Goal: Task Accomplishment & Management: Complete application form

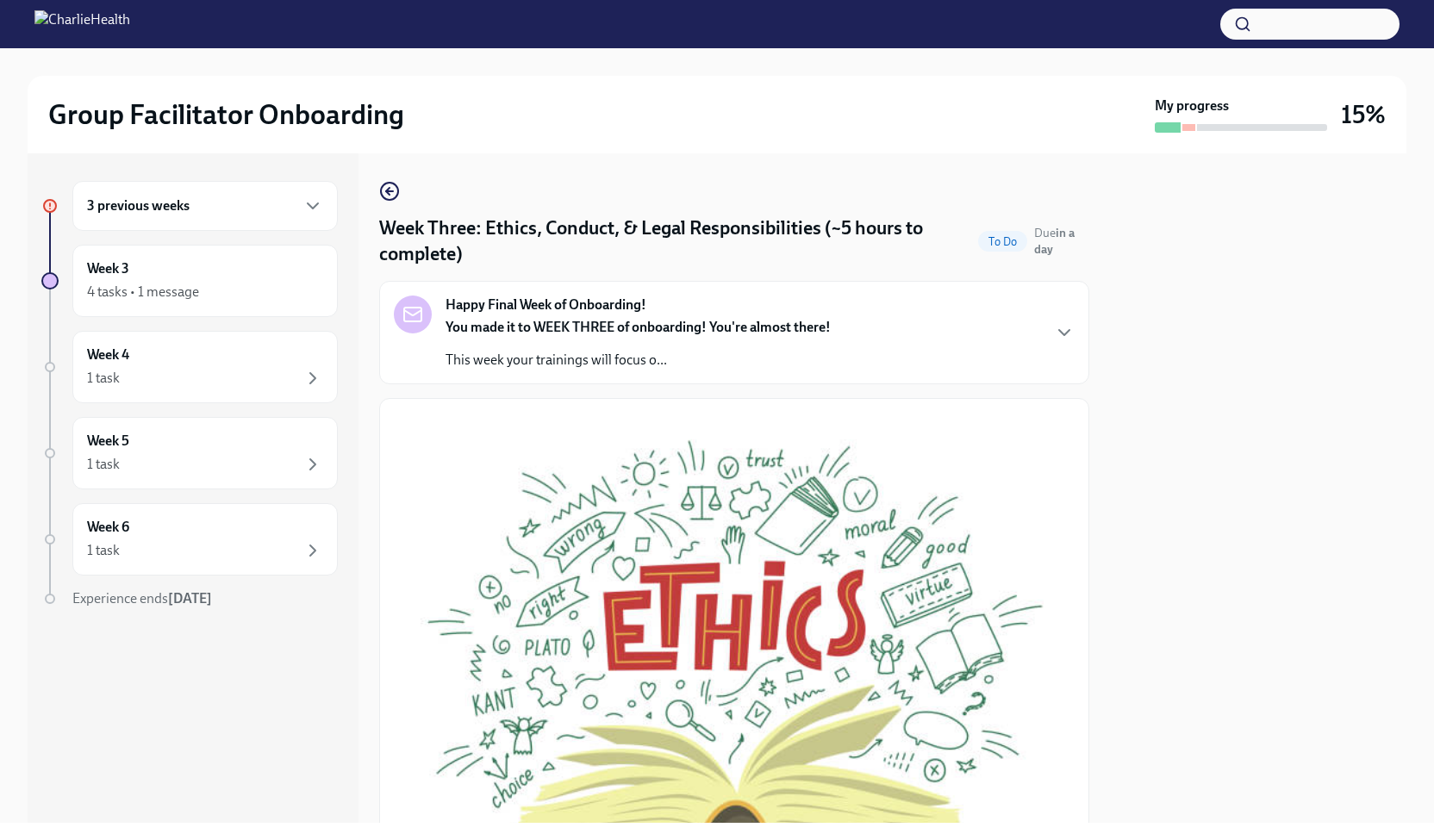
scroll to position [844, 0]
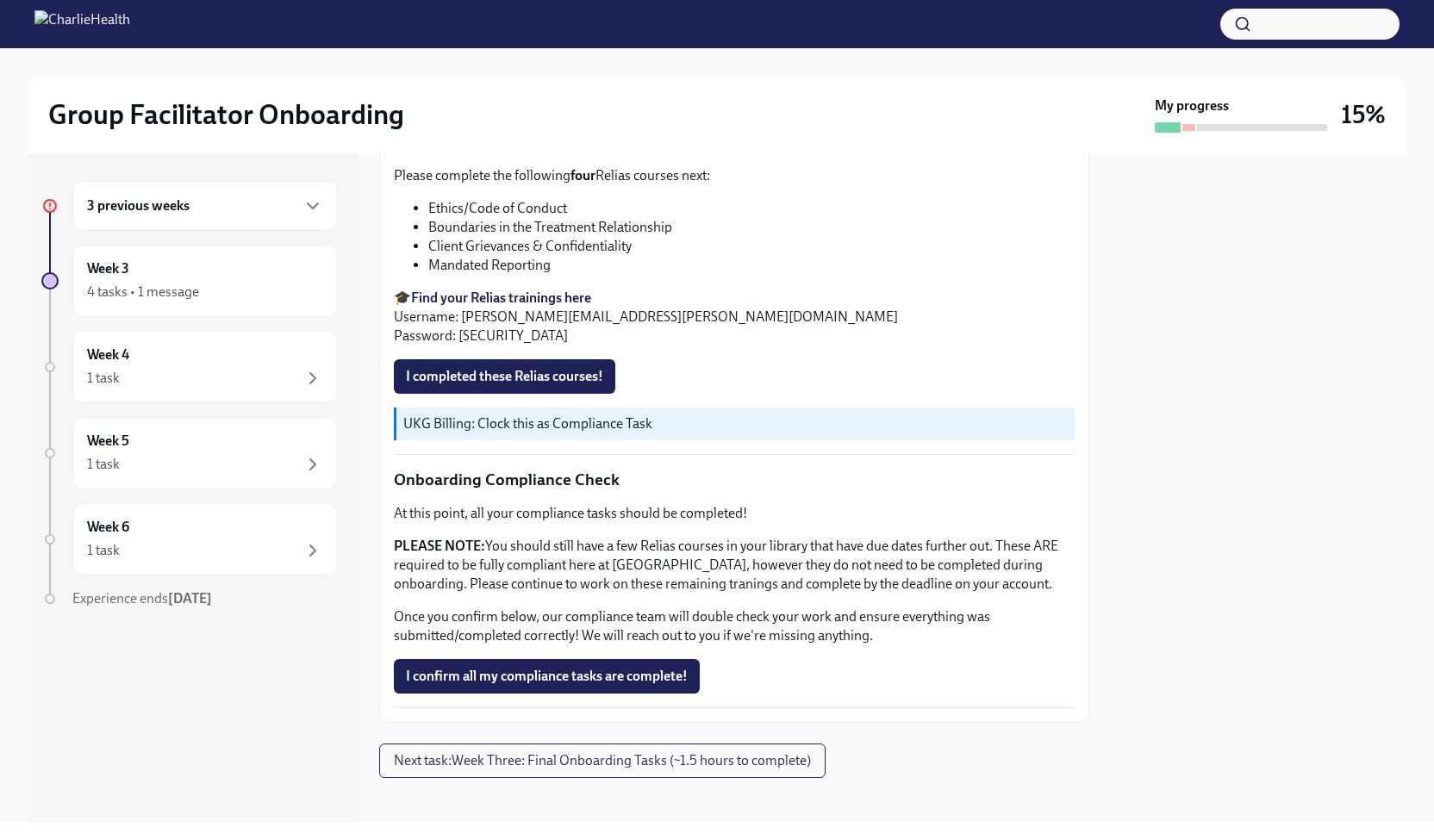
click at [1216, 298] on div at bounding box center [1258, 488] width 297 height 670
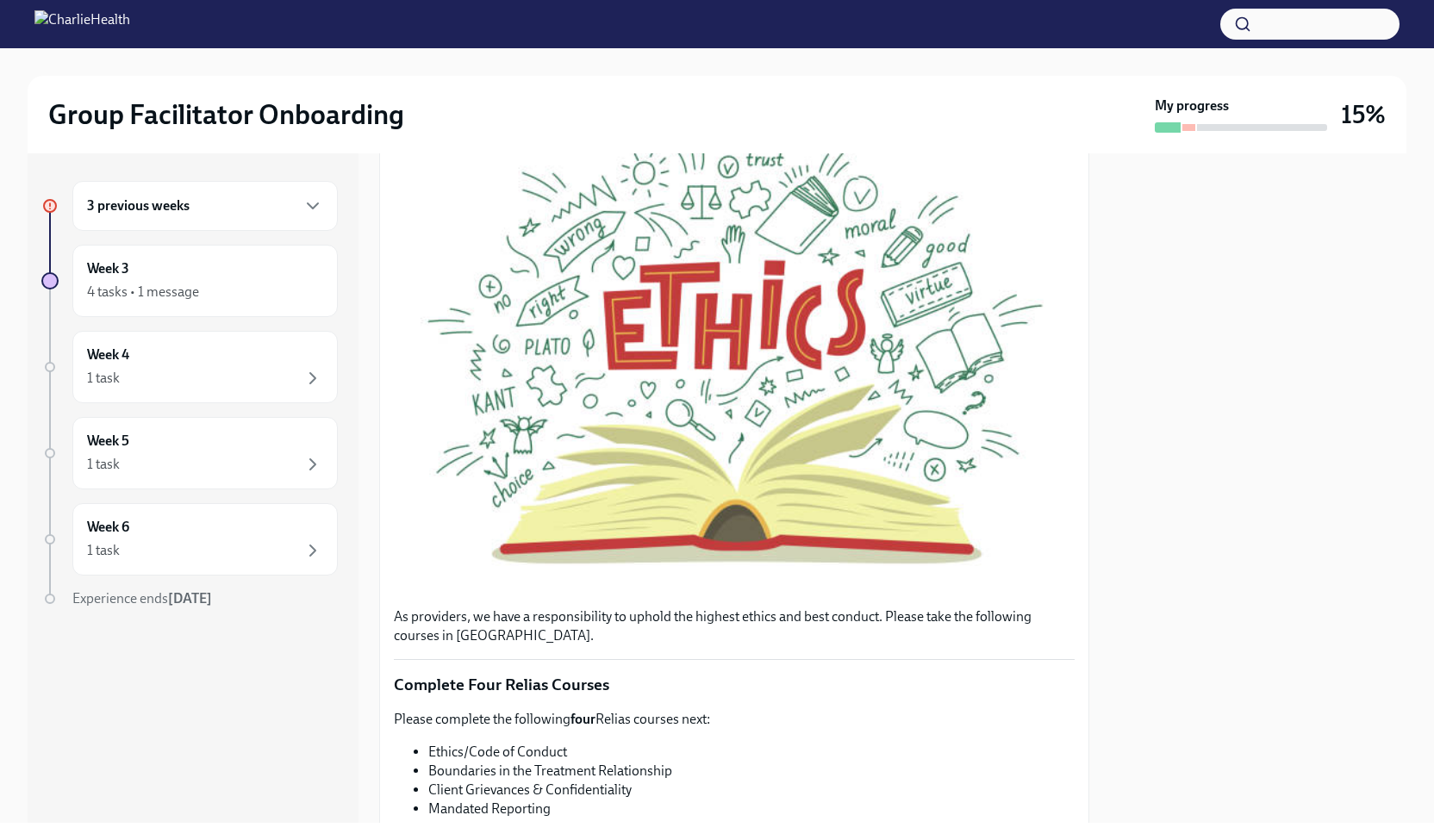
scroll to position [0, 0]
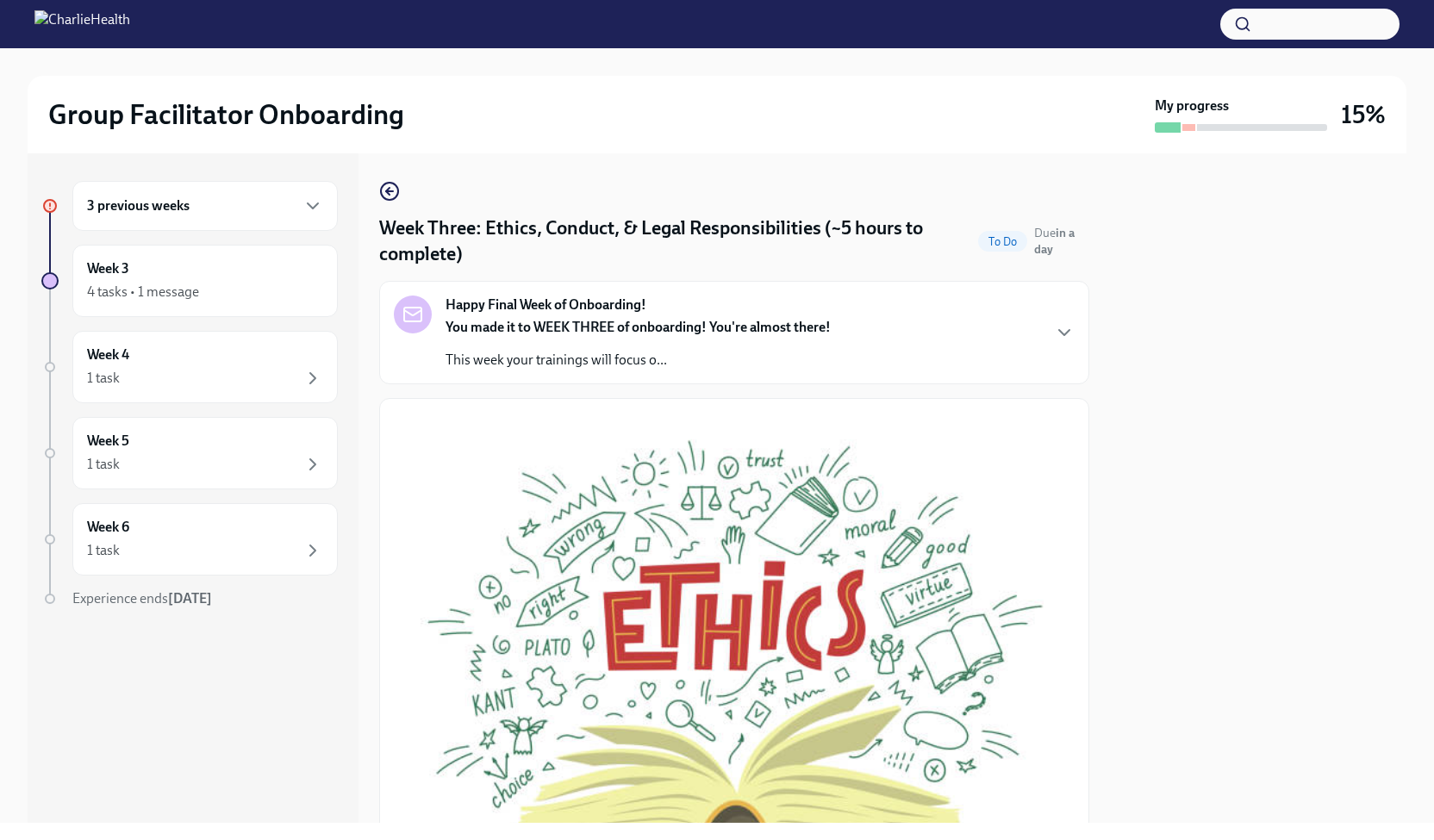
click at [259, 212] on div "3 previous weeks" at bounding box center [205, 205] width 236 height 20
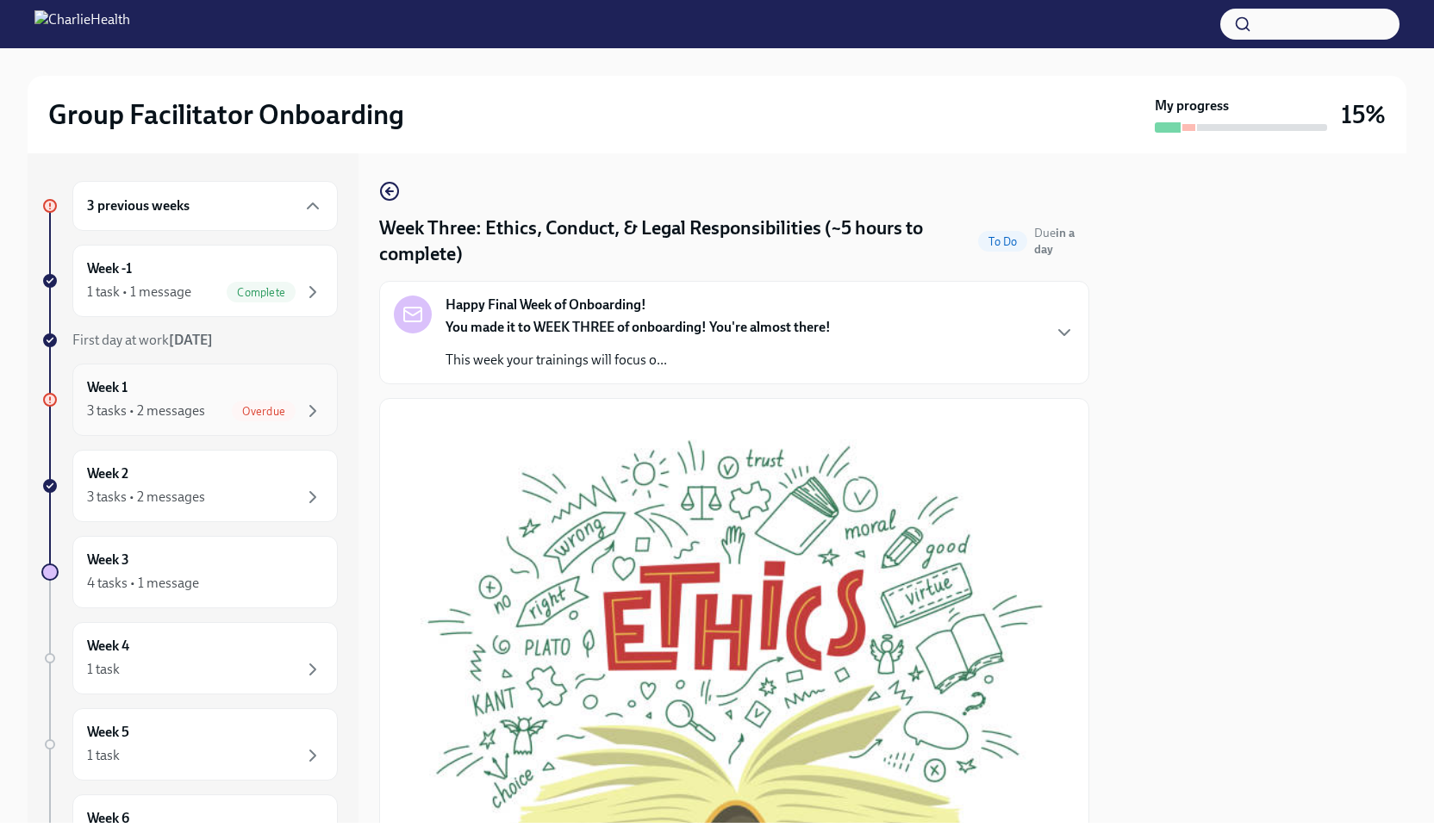
click at [260, 392] on div "Week 1 3 tasks • 2 messages Overdue" at bounding box center [205, 399] width 236 height 43
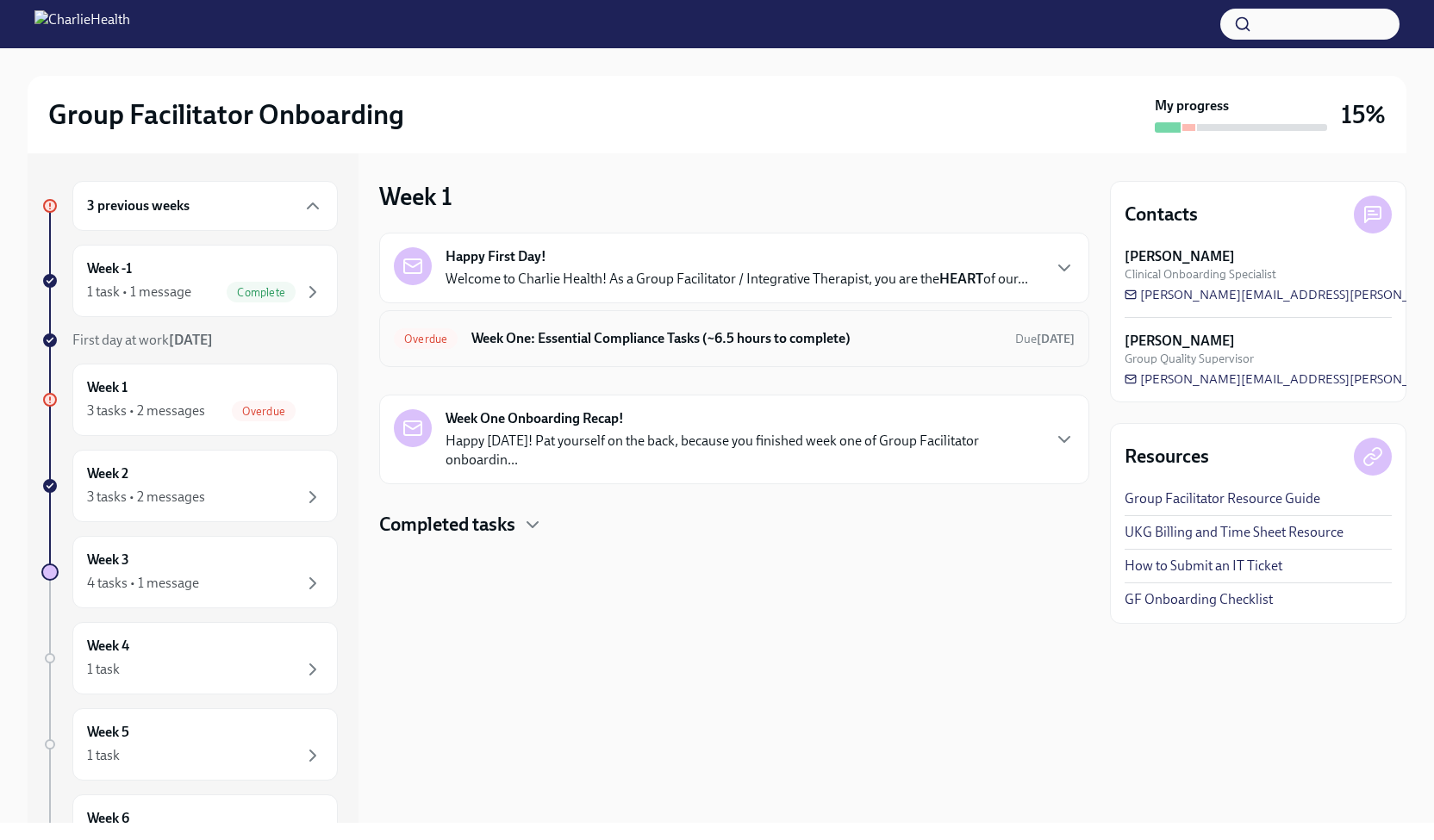
click at [729, 347] on div "Overdue Week One: Essential Compliance Tasks (~6.5 hours to complete) Due [DATE]" at bounding box center [734, 338] width 681 height 27
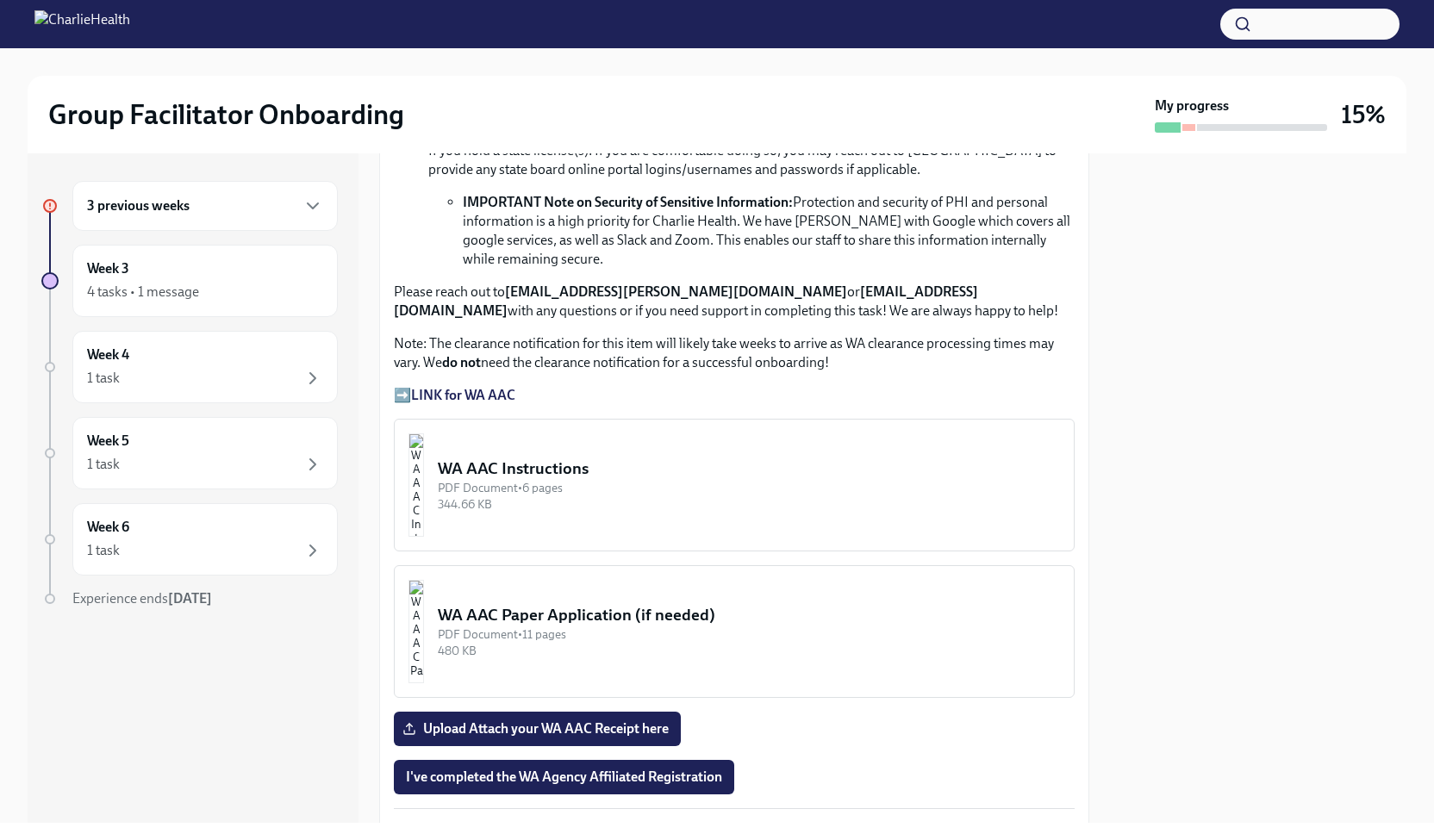
scroll to position [1200, 0]
click at [605, 481] on div "WA AAC Instructions" at bounding box center [749, 469] width 622 height 22
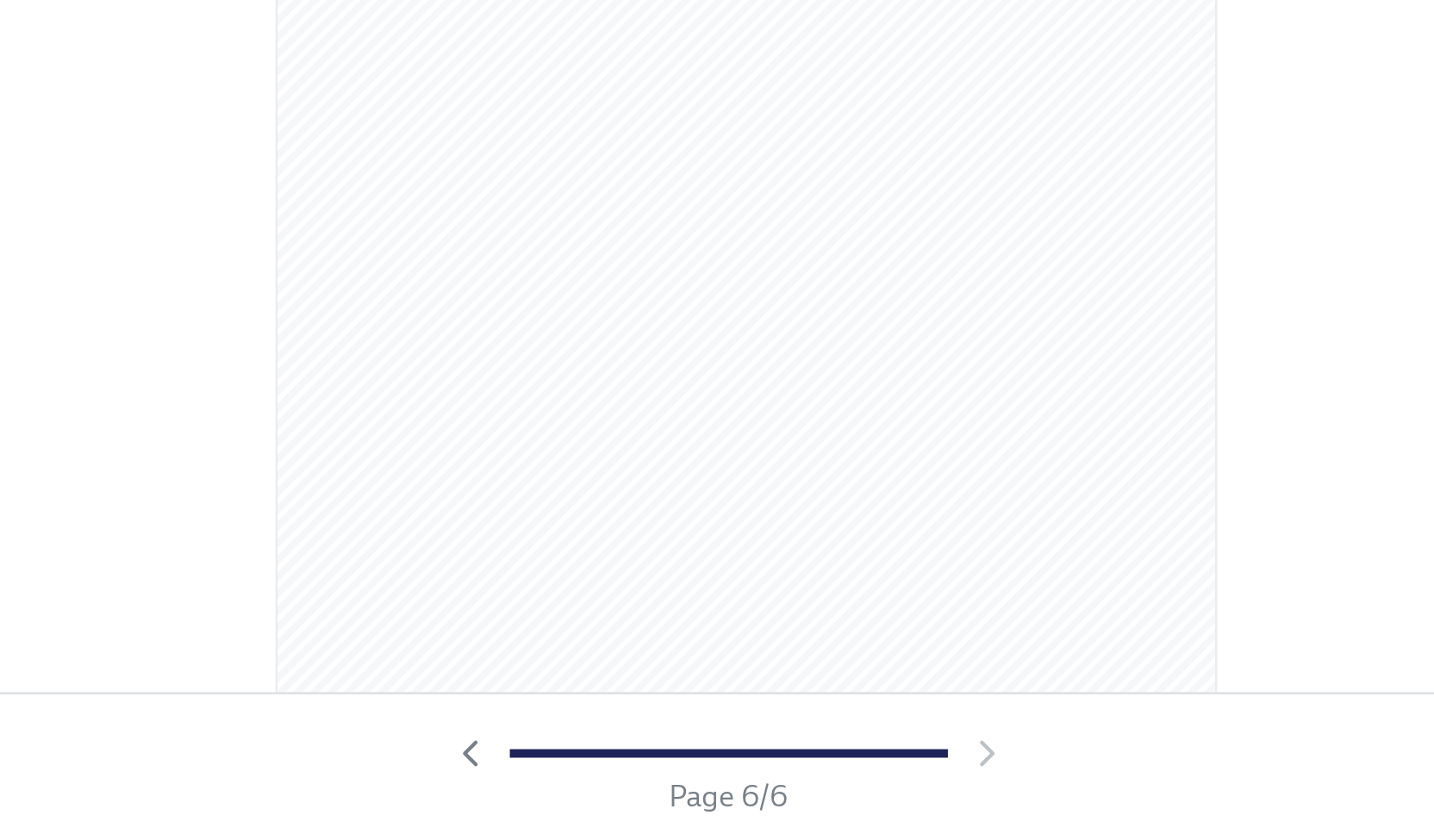
scroll to position [1022, 0]
click at [887, 574] on div at bounding box center [717, 416] width 1434 height 721
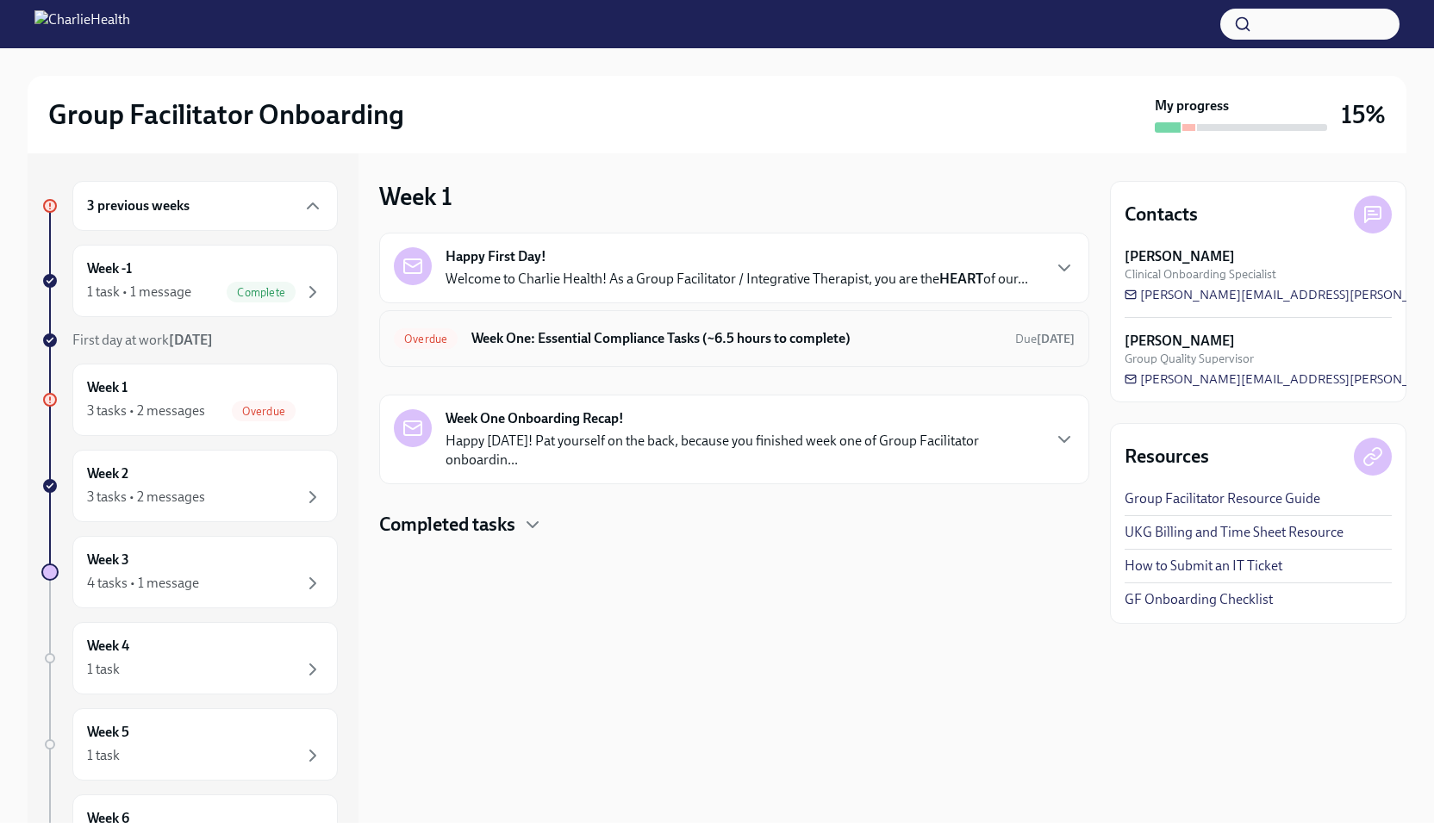
click at [760, 346] on h6 "Week One: Essential Compliance Tasks (~6.5 hours to complete)" at bounding box center [737, 338] width 530 height 19
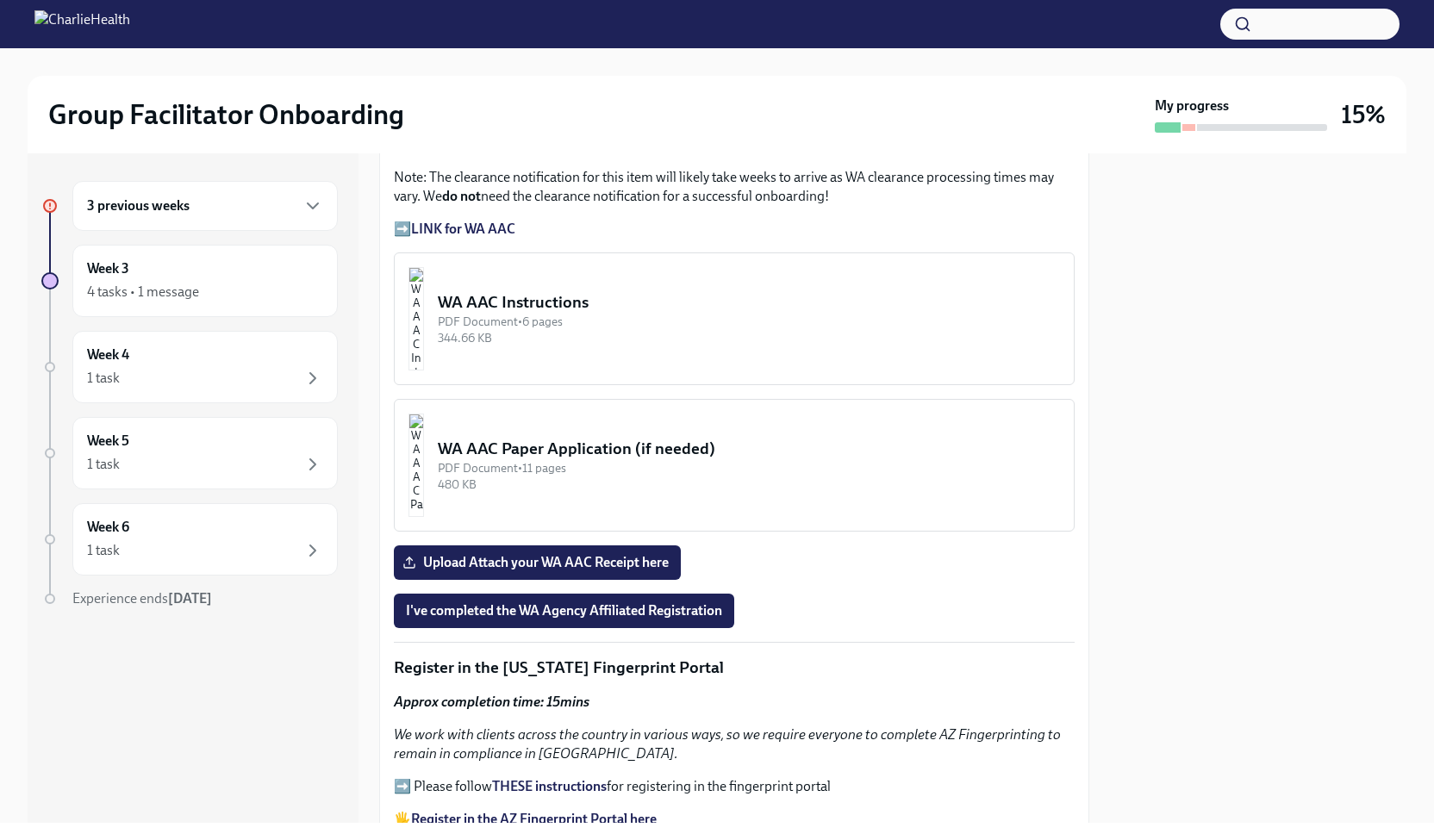
scroll to position [1369, 0]
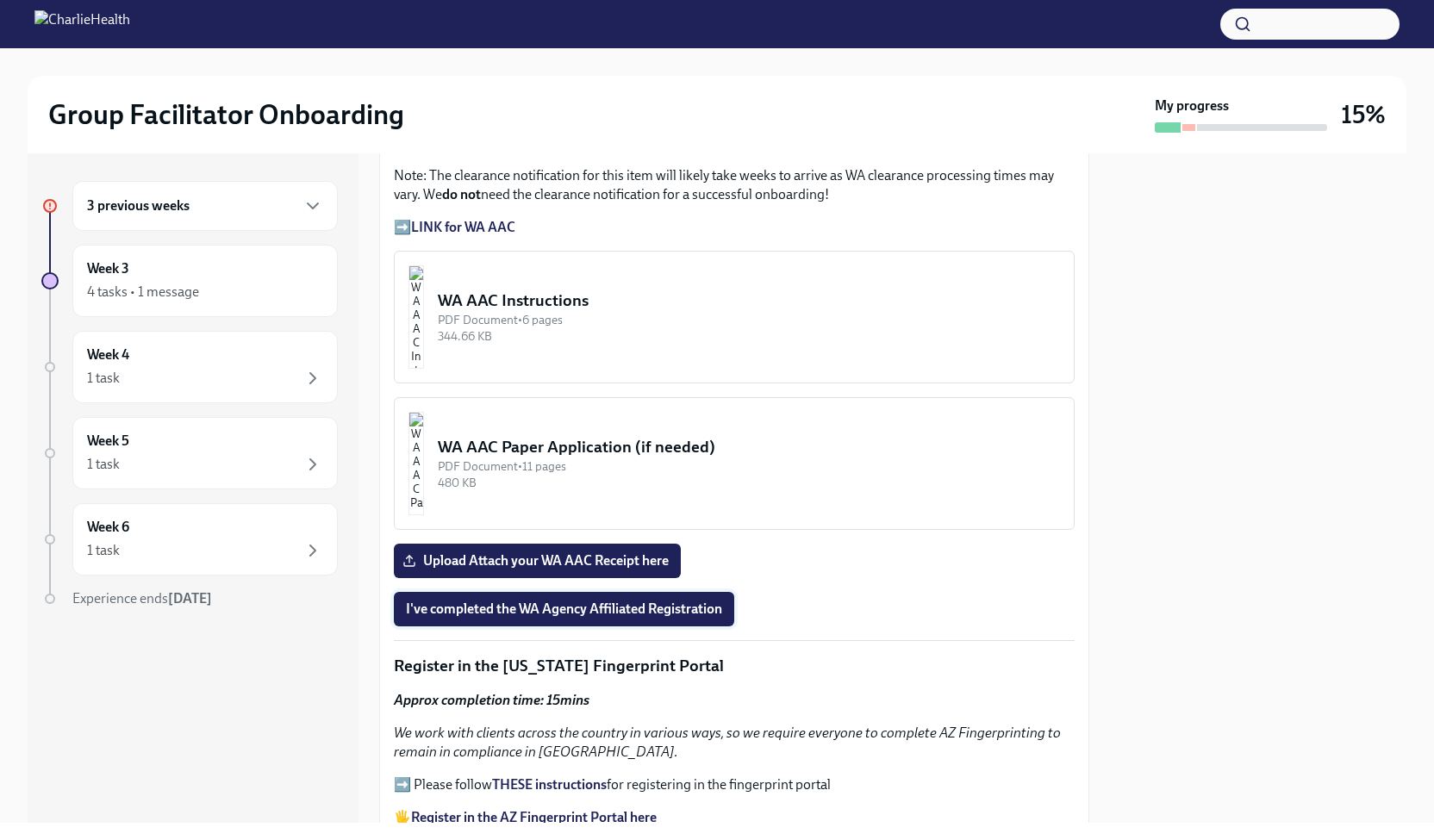
click at [616, 617] on span "I've completed the WA Agency Affiliated Registration" at bounding box center [564, 609] width 316 height 18
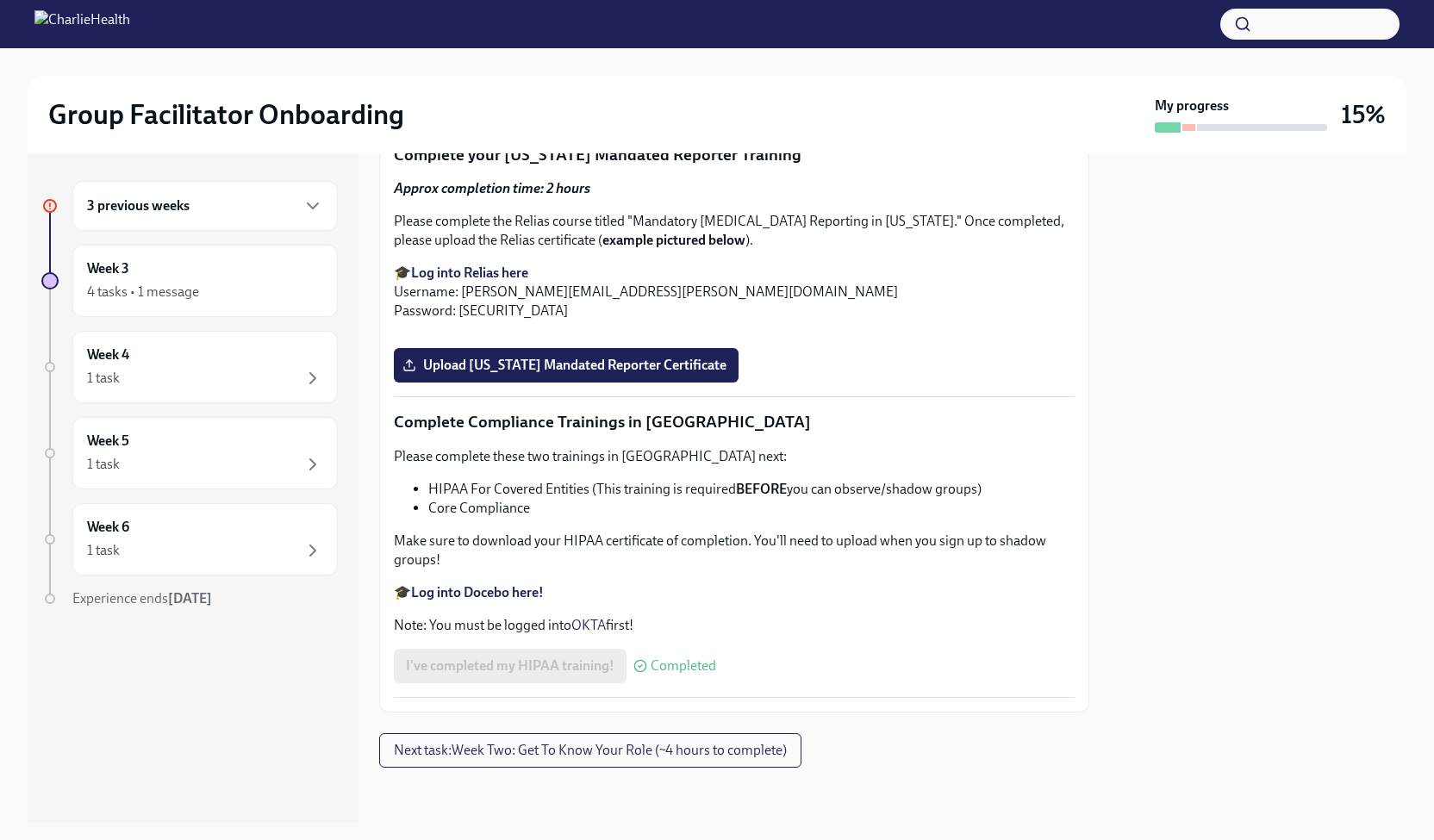
scroll to position [3318, 0]
click at [459, 281] on strong "Log into Relias here" at bounding box center [469, 272] width 118 height 17
click at [608, 374] on span "Upload [US_STATE] Mandated Reporter Certificate" at bounding box center [565, 366] width 321 height 18
click at [0, 0] on input "Upload [US_STATE] Mandated Reporter Certificate" at bounding box center [0, 0] width 0 height 0
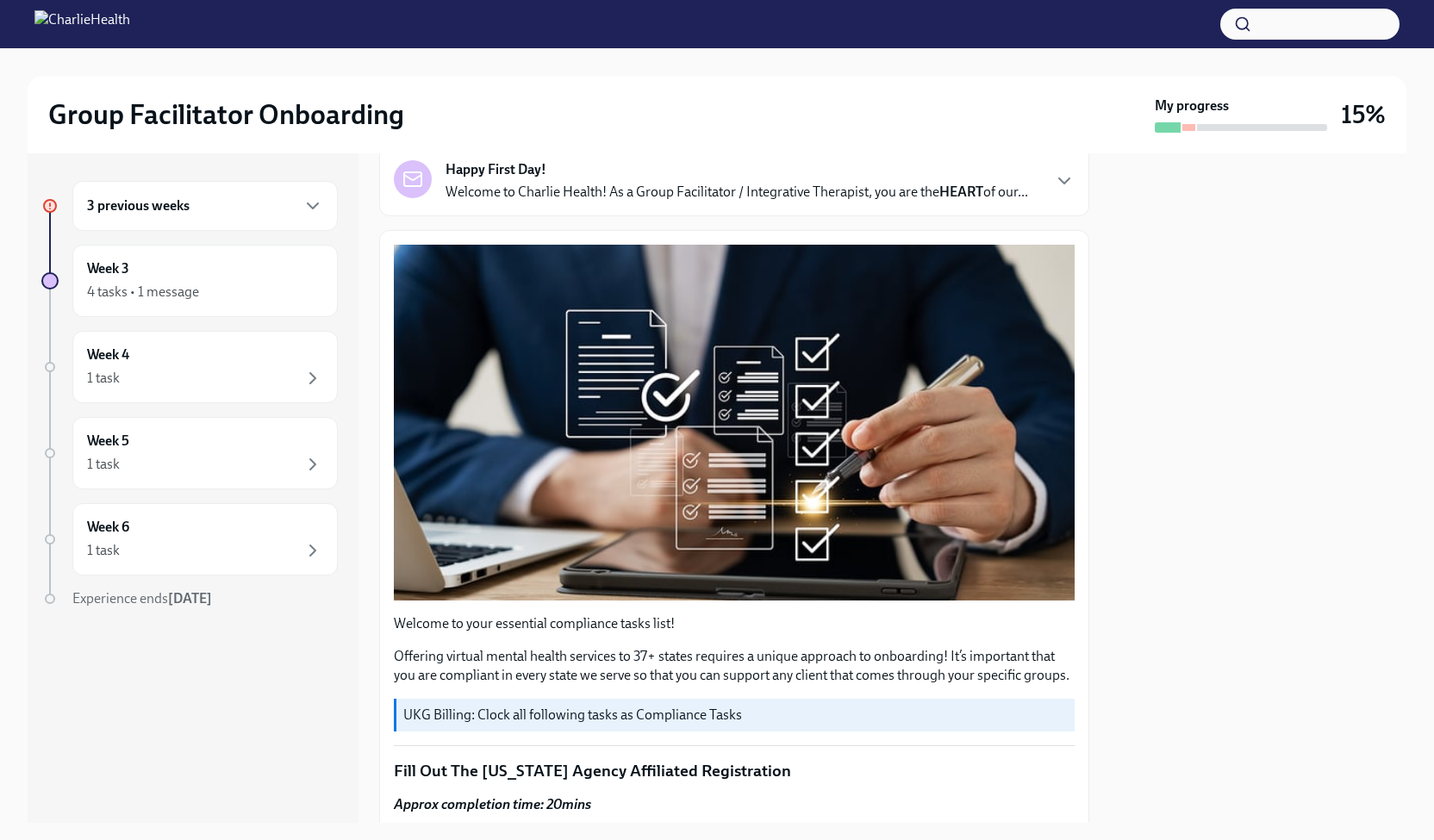
scroll to position [0, 0]
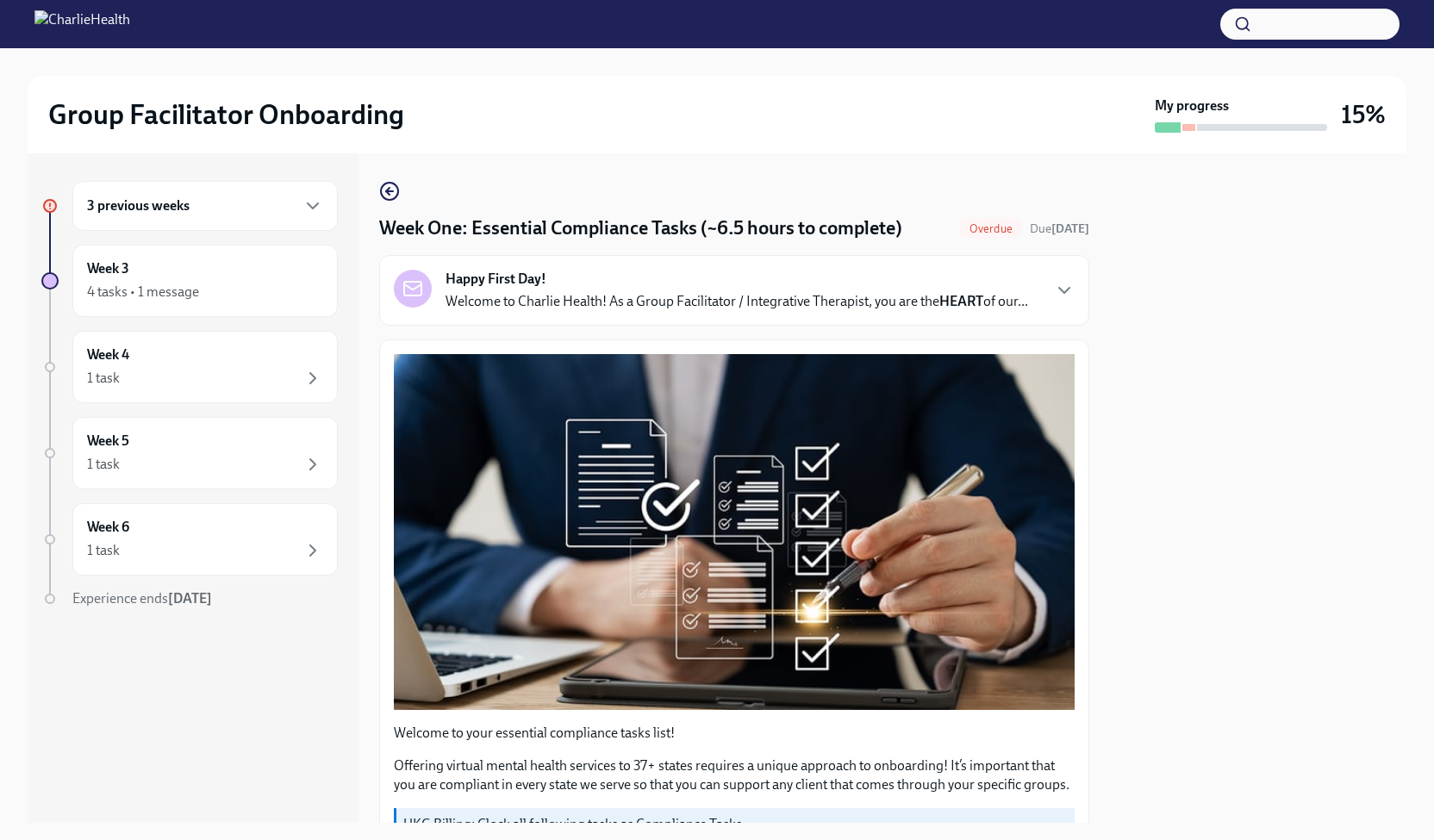
click at [243, 214] on div "3 previous weeks" at bounding box center [205, 205] width 236 height 20
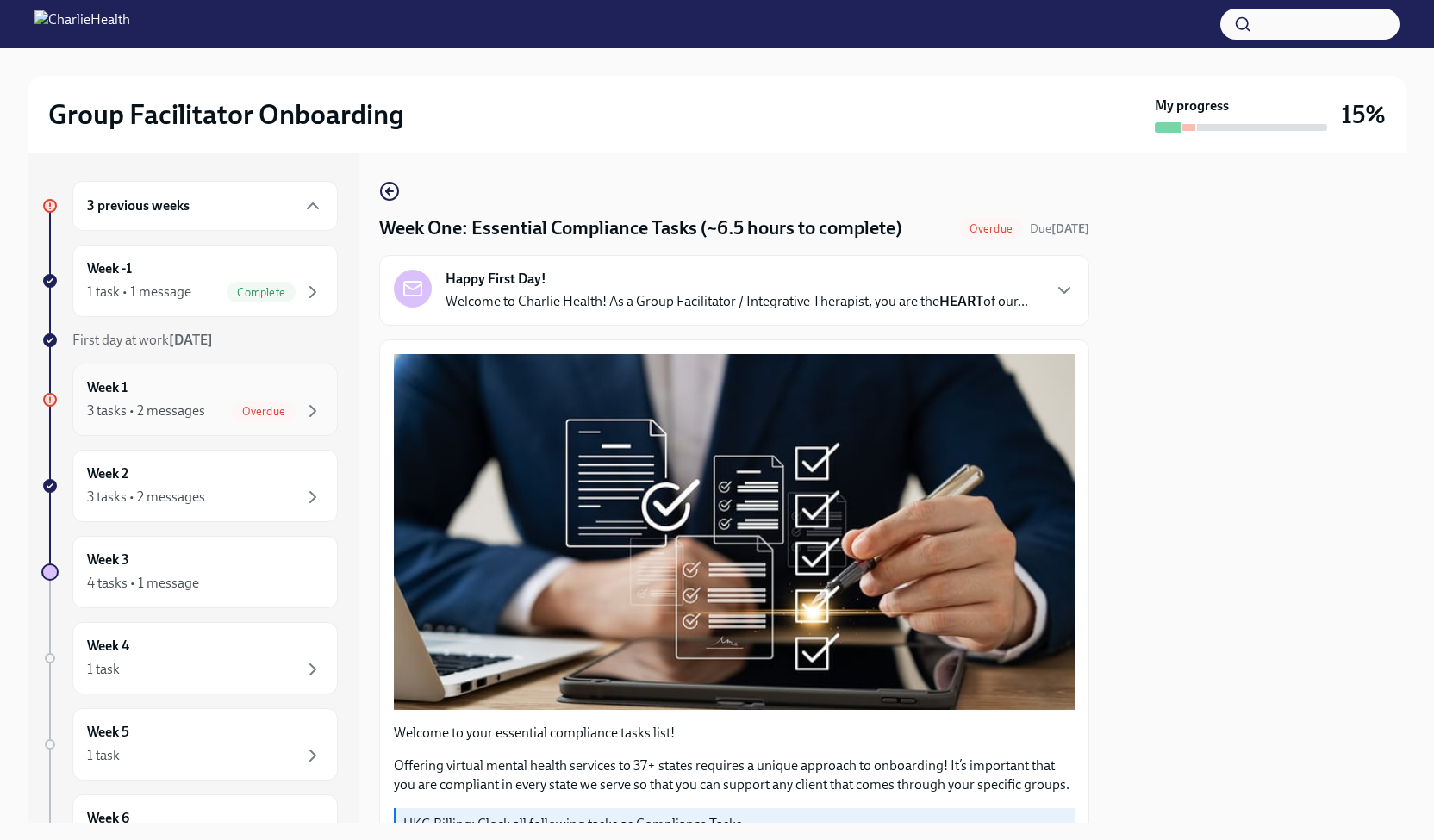
click at [241, 380] on div "Week 1 3 tasks • 2 messages Overdue" at bounding box center [205, 399] width 236 height 43
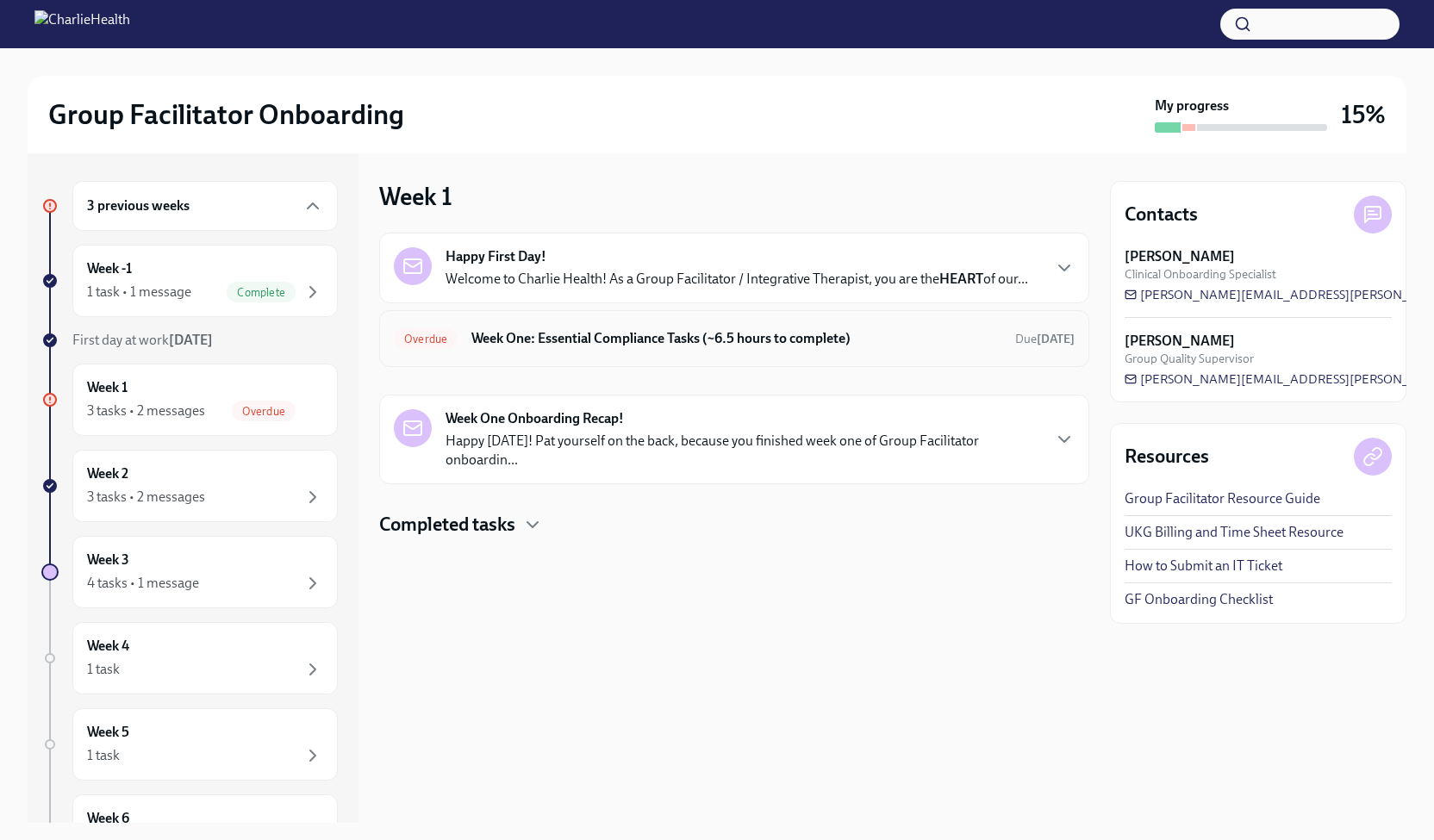
click at [943, 325] on div "Overdue Week One: Essential Compliance Tasks (~6.5 hours to complete) Due [DATE]" at bounding box center [734, 338] width 681 height 27
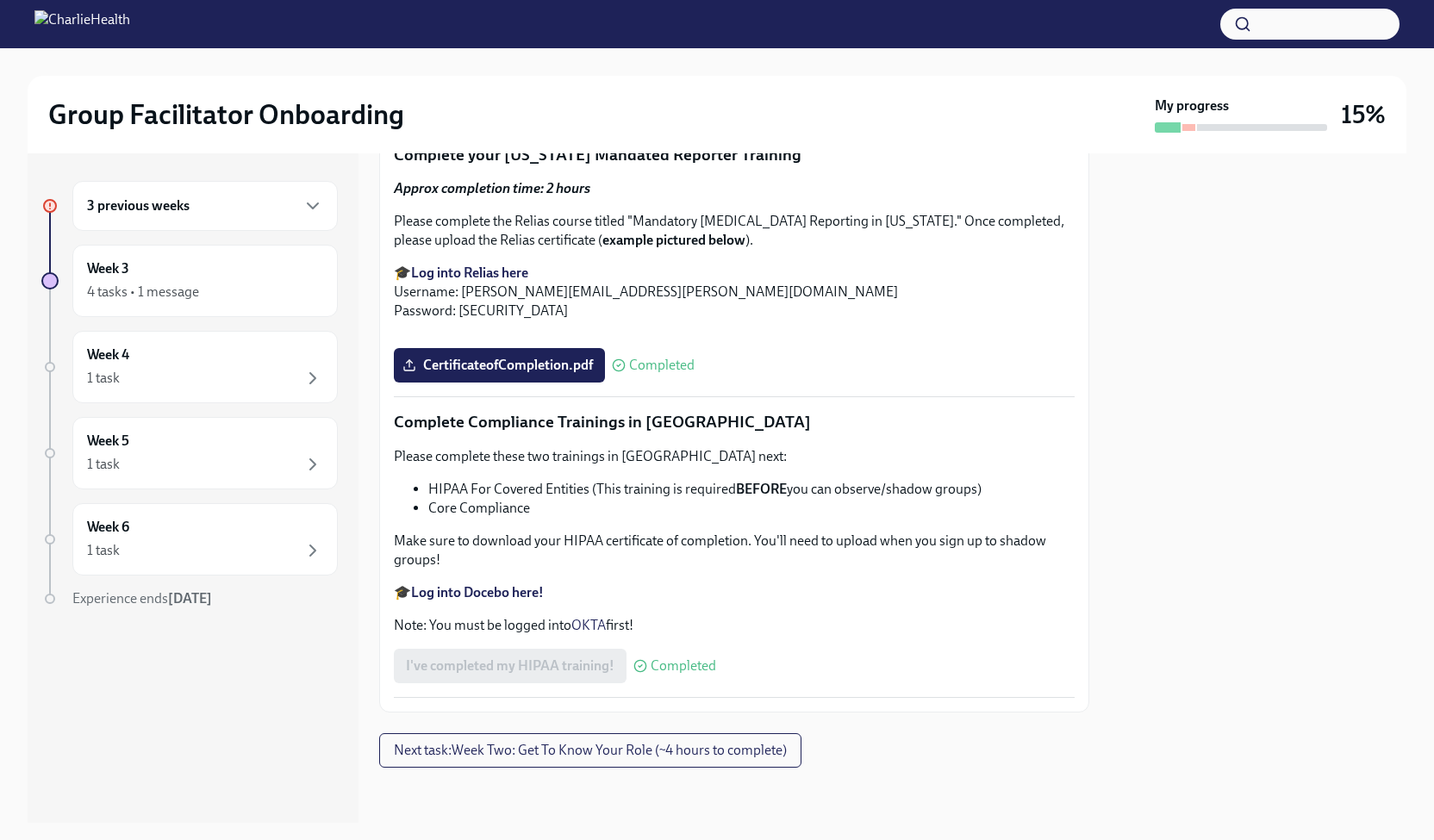
scroll to position [3983, 0]
click at [612, 755] on span "Next task : Week Two: Get To Know Your Role (~4 hours to complete)" at bounding box center [590, 751] width 393 height 18
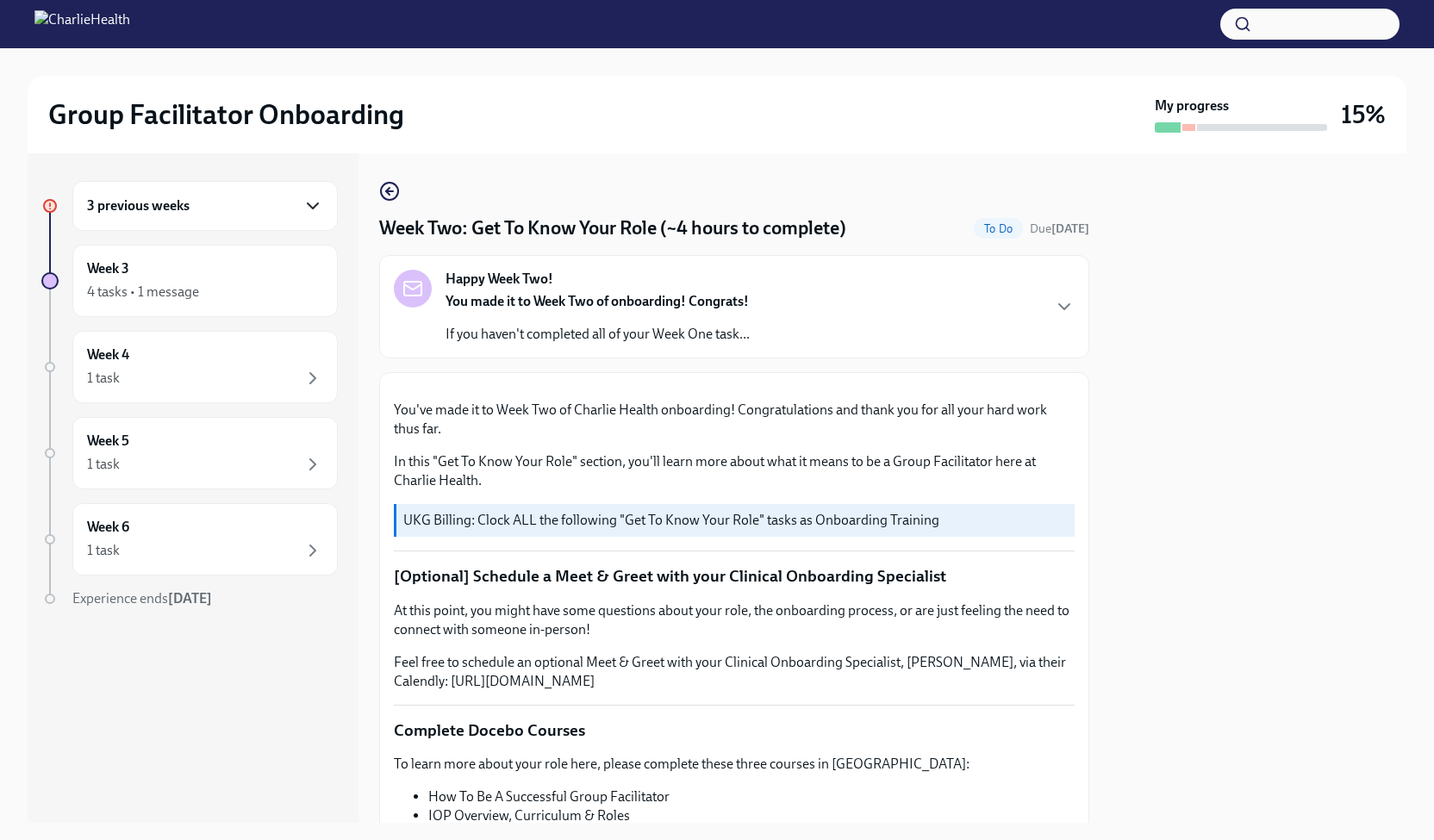
click at [305, 209] on icon "button" at bounding box center [312, 205] width 20 height 20
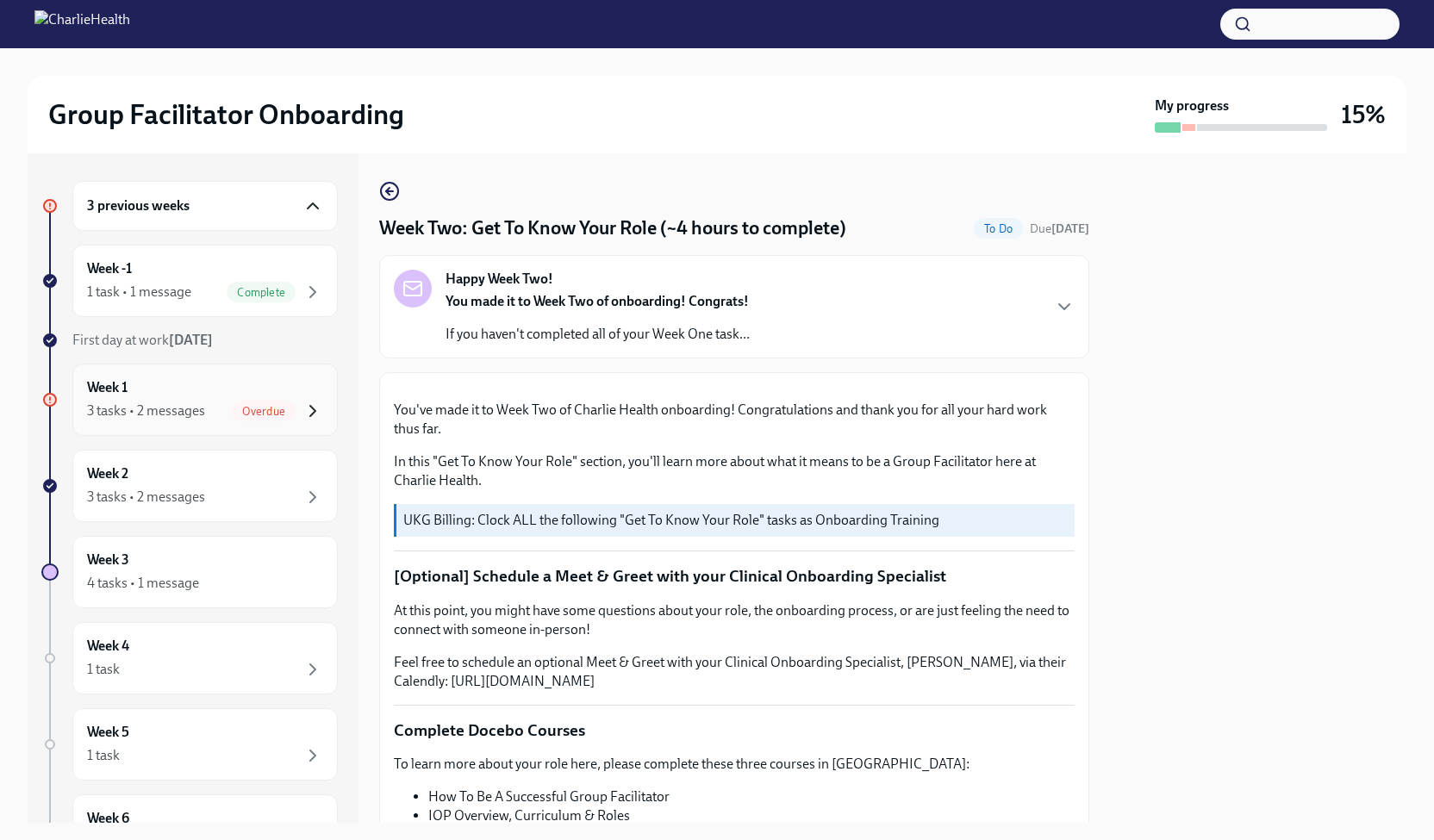
click at [302, 404] on icon "button" at bounding box center [312, 411] width 20 height 20
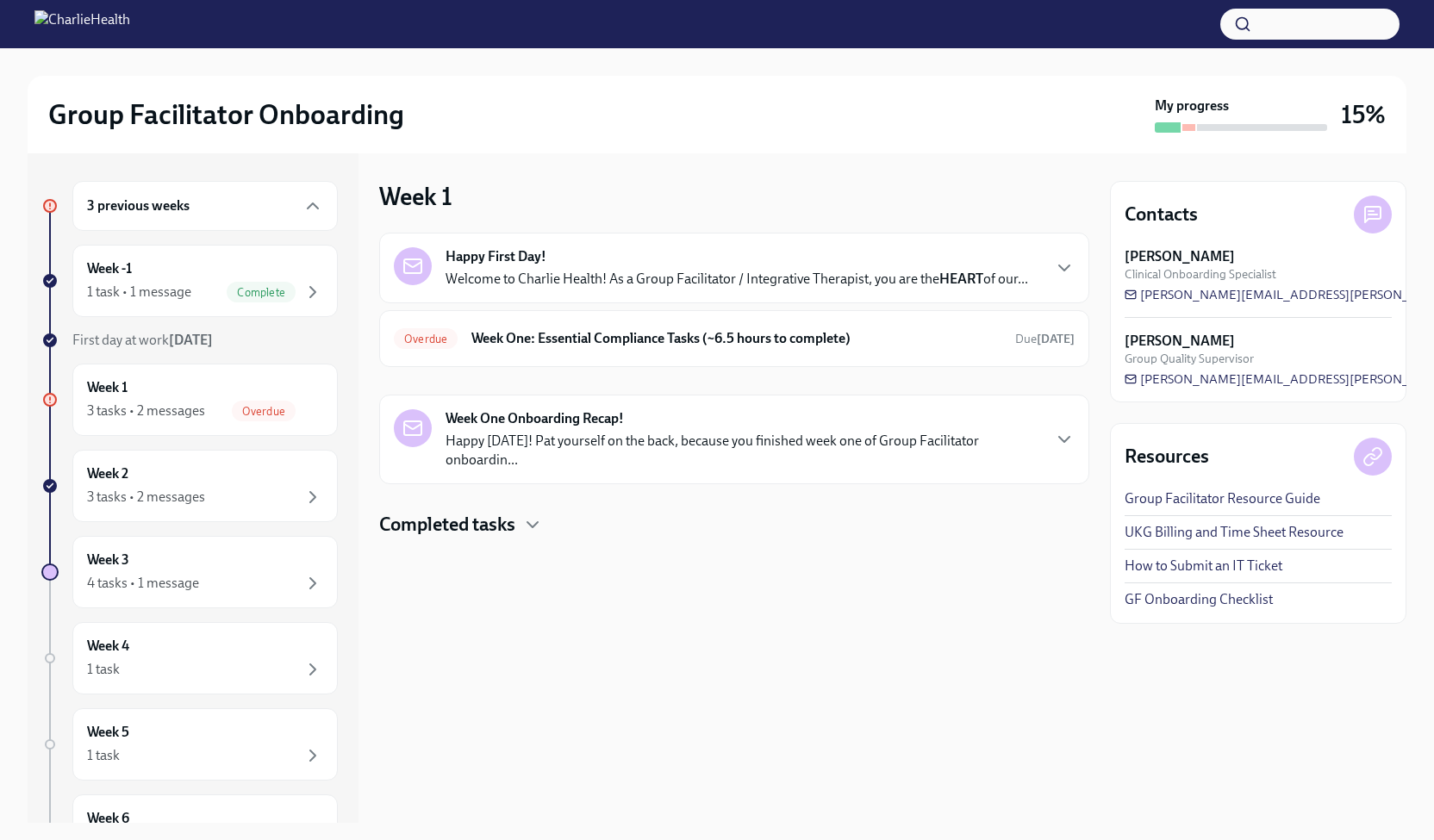
click at [1039, 259] on div "Happy First Day! Welcome to Charlie Health! As a Group Facilitator / Integrativ…" at bounding box center [734, 268] width 681 height 42
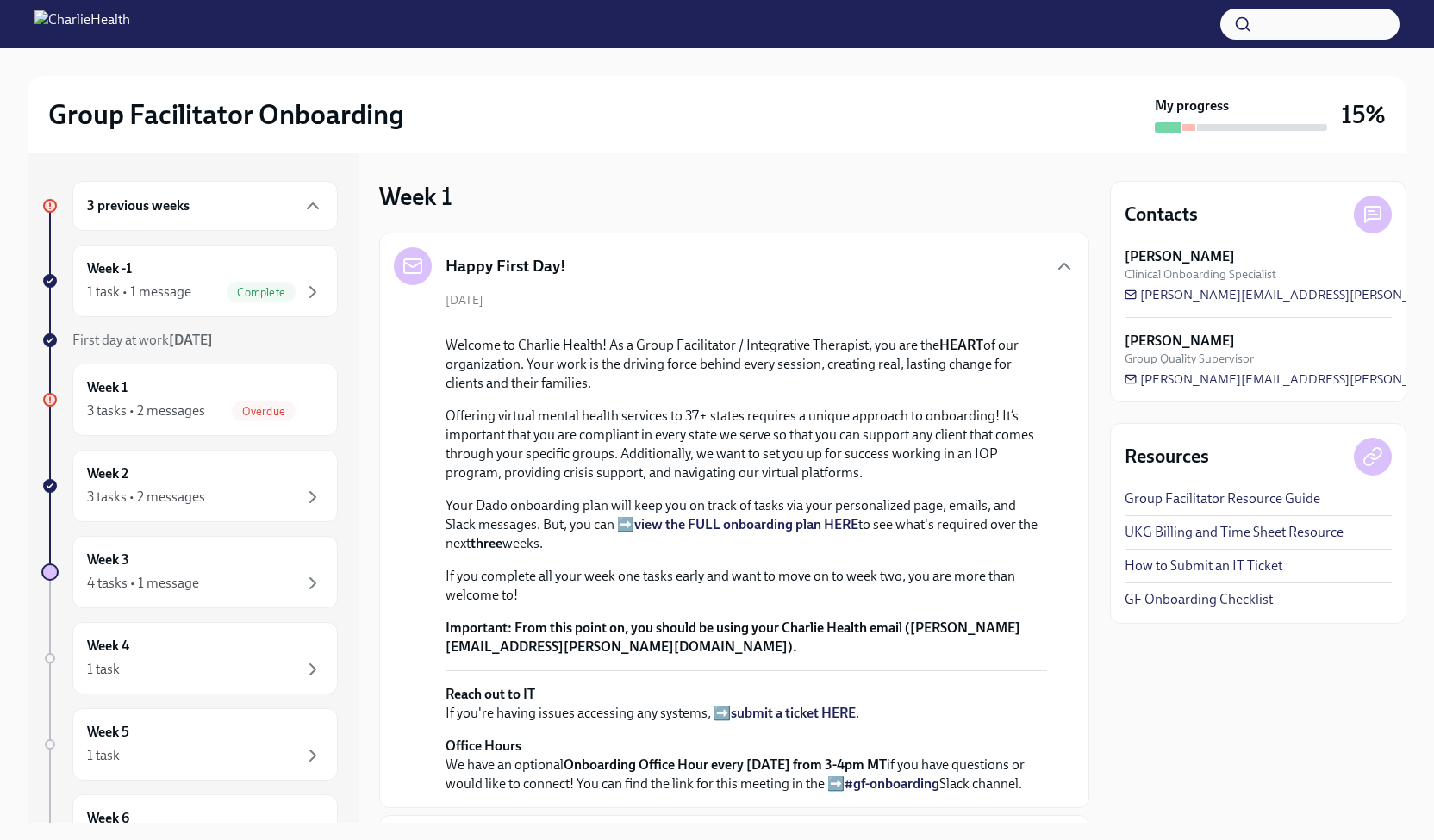
scroll to position [540, 0]
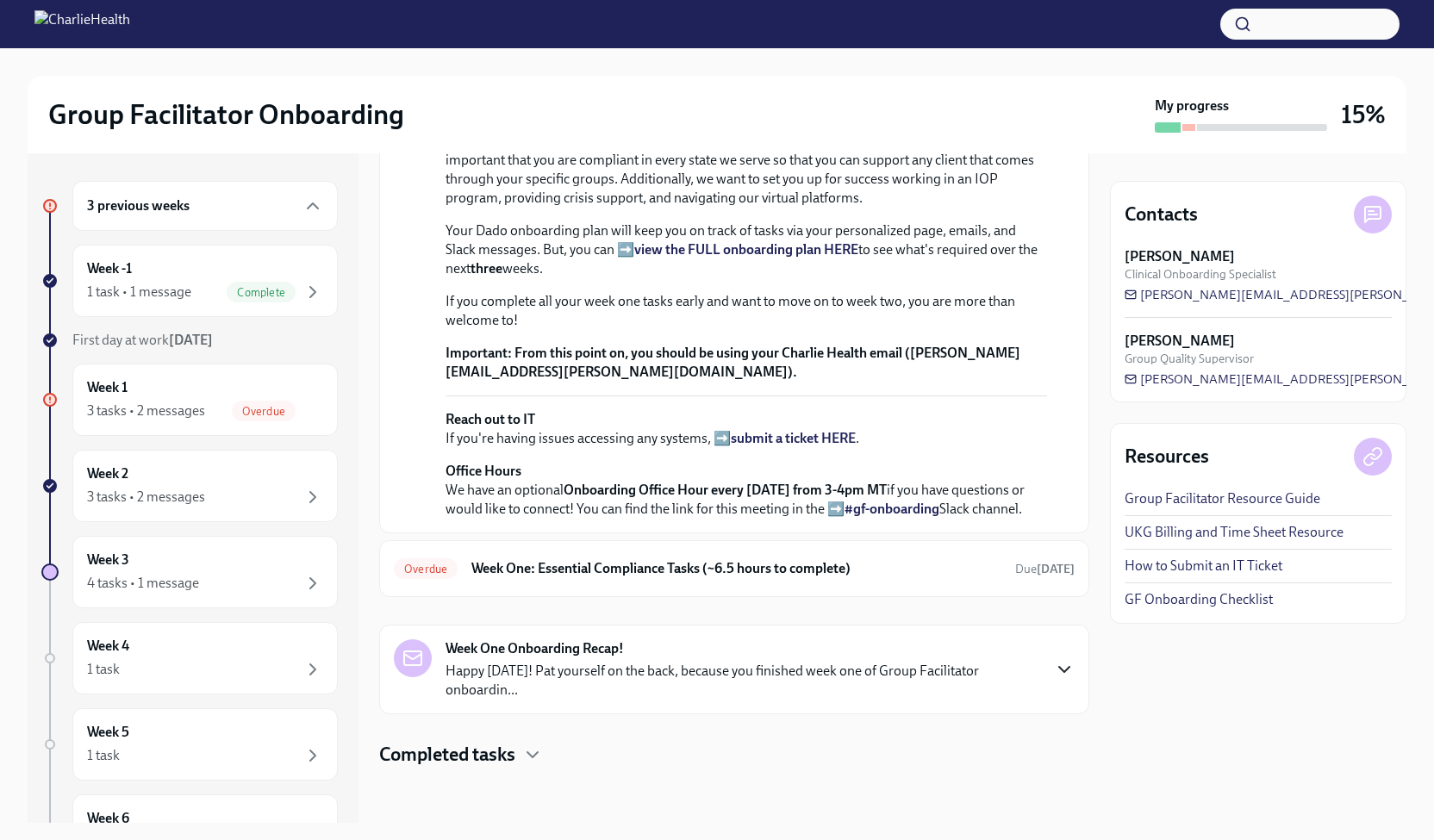
click at [1059, 671] on icon "button" at bounding box center [1065, 670] width 11 height 5
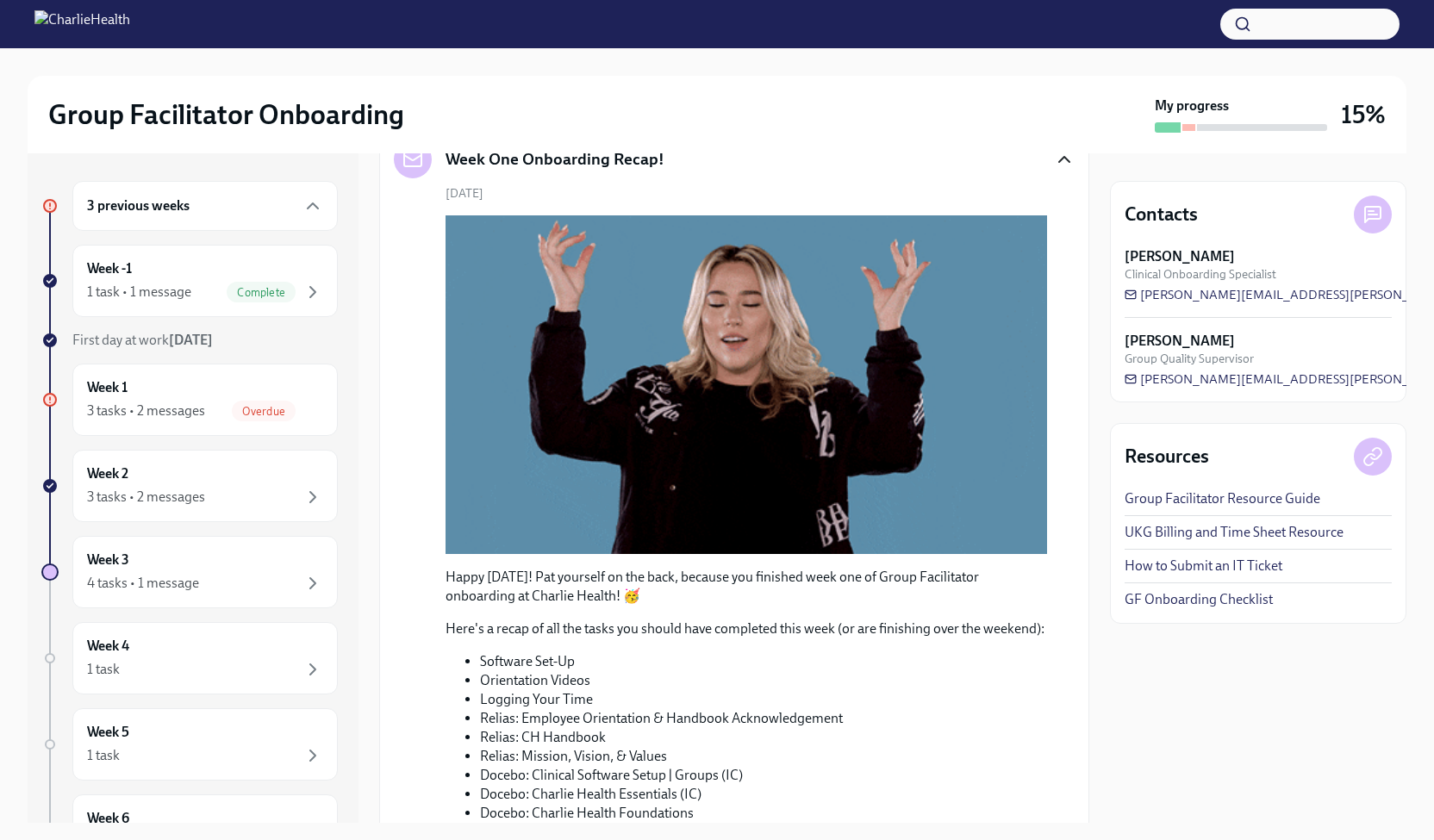
scroll to position [775, 0]
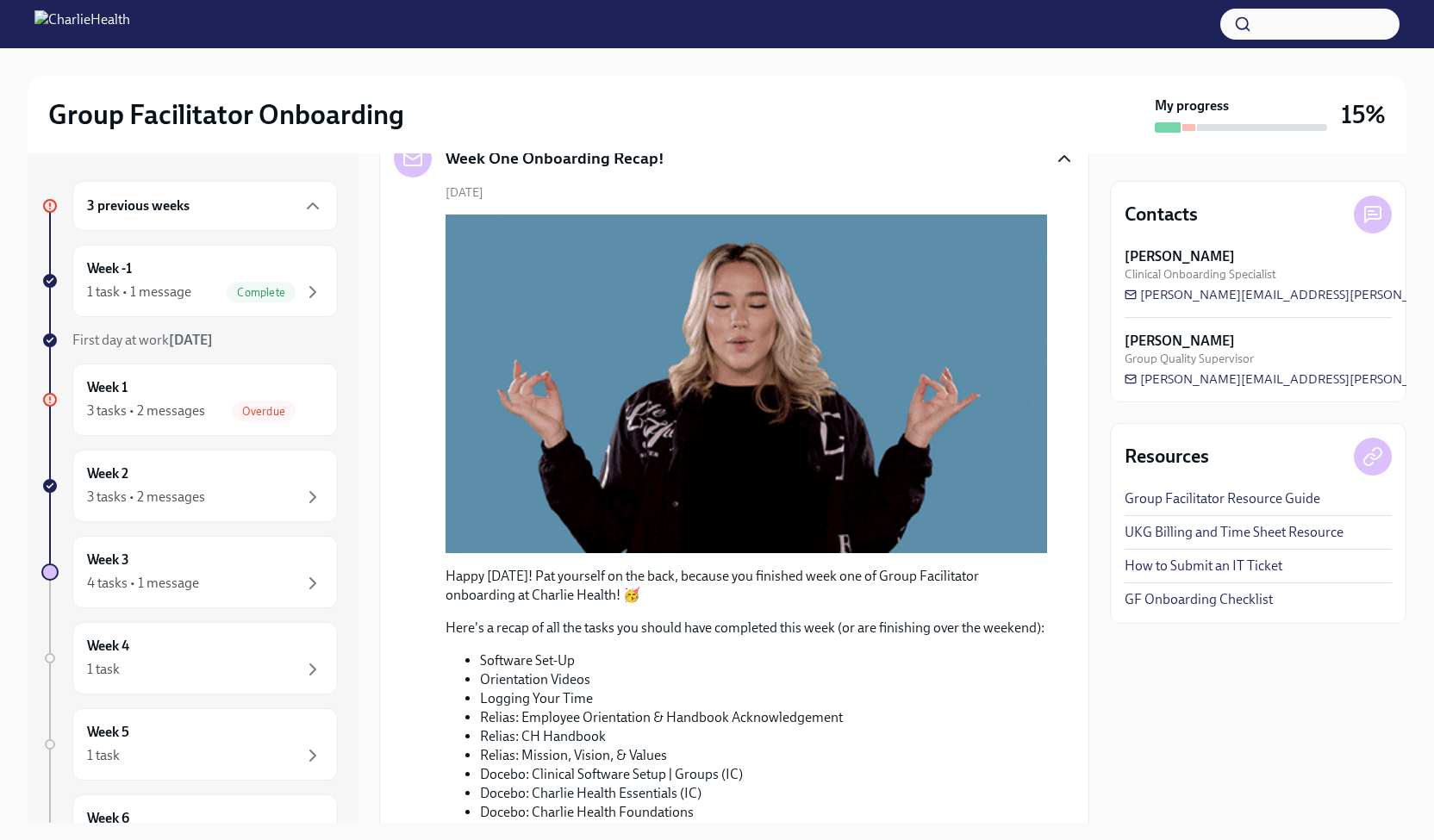
click at [923, 97] on div "Overdue Week One: Essential Compliance Tasks (~6.5 hours to complete) Due [DATE]" at bounding box center [734, 69] width 710 height 57
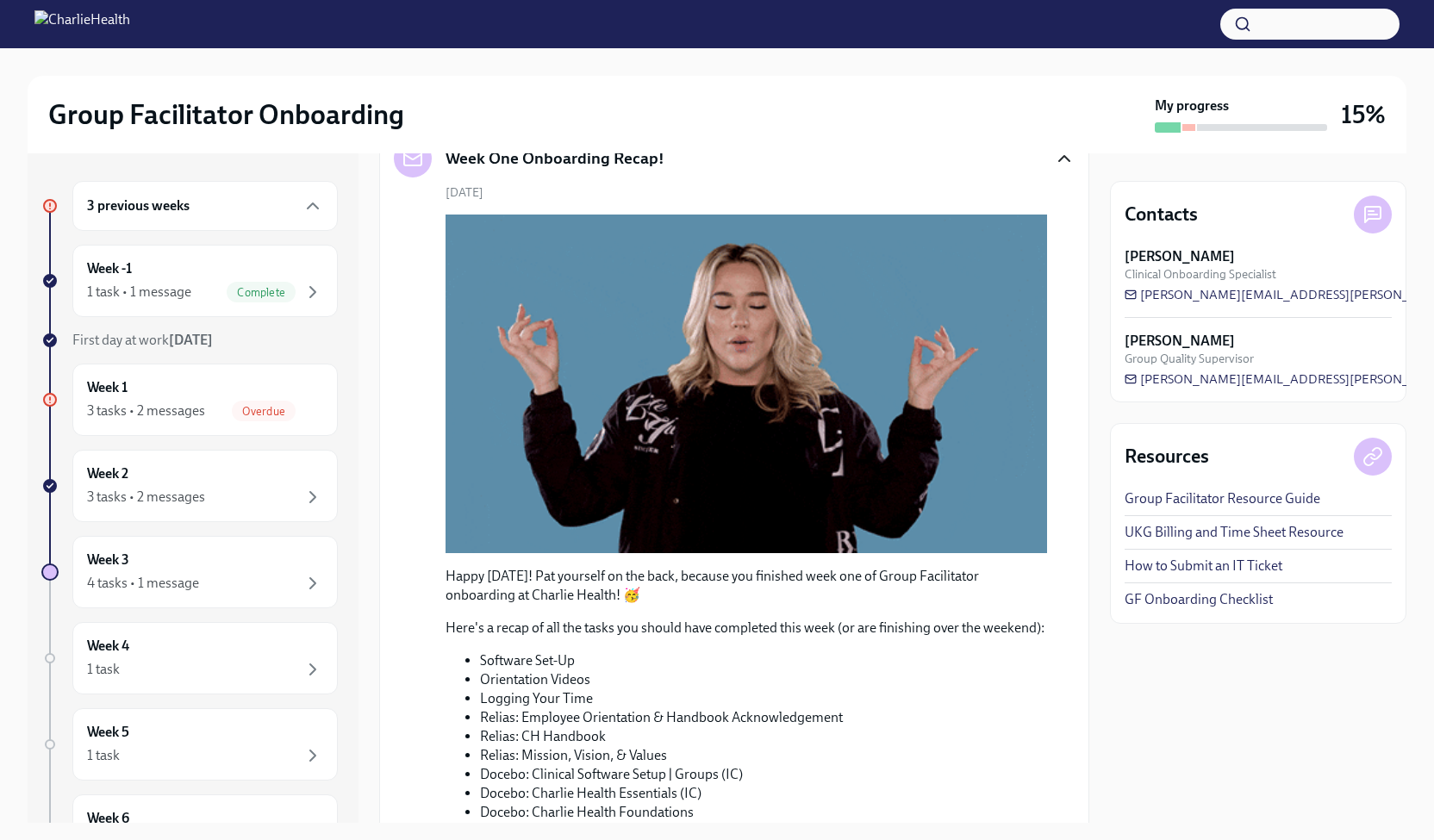
click at [520, 79] on h6 "Week One: Essential Compliance Tasks (~6.5 hours to complete)" at bounding box center [737, 68] width 530 height 19
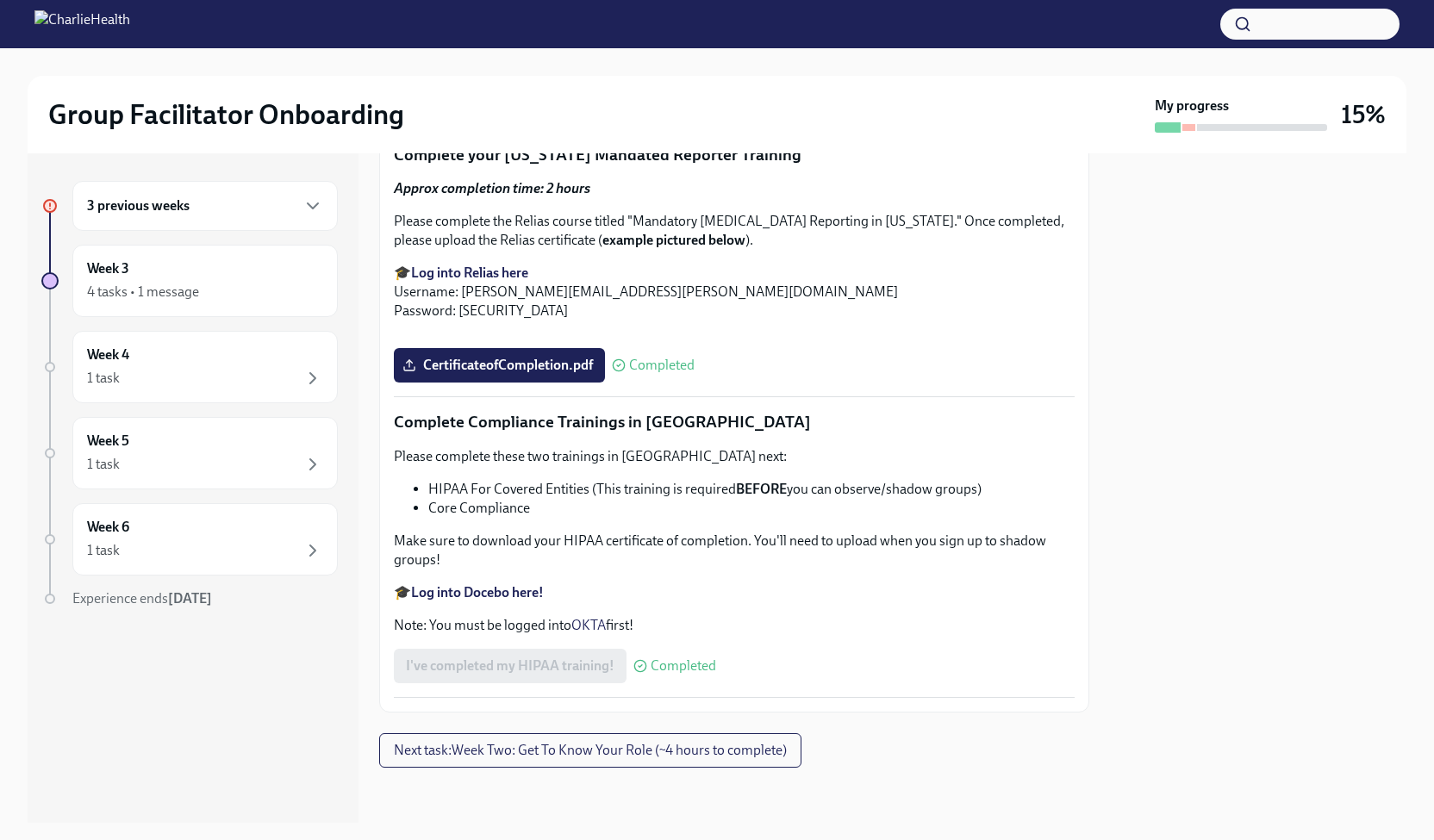
scroll to position [3983, 0]
click at [314, 205] on icon "button" at bounding box center [312, 205] width 20 height 20
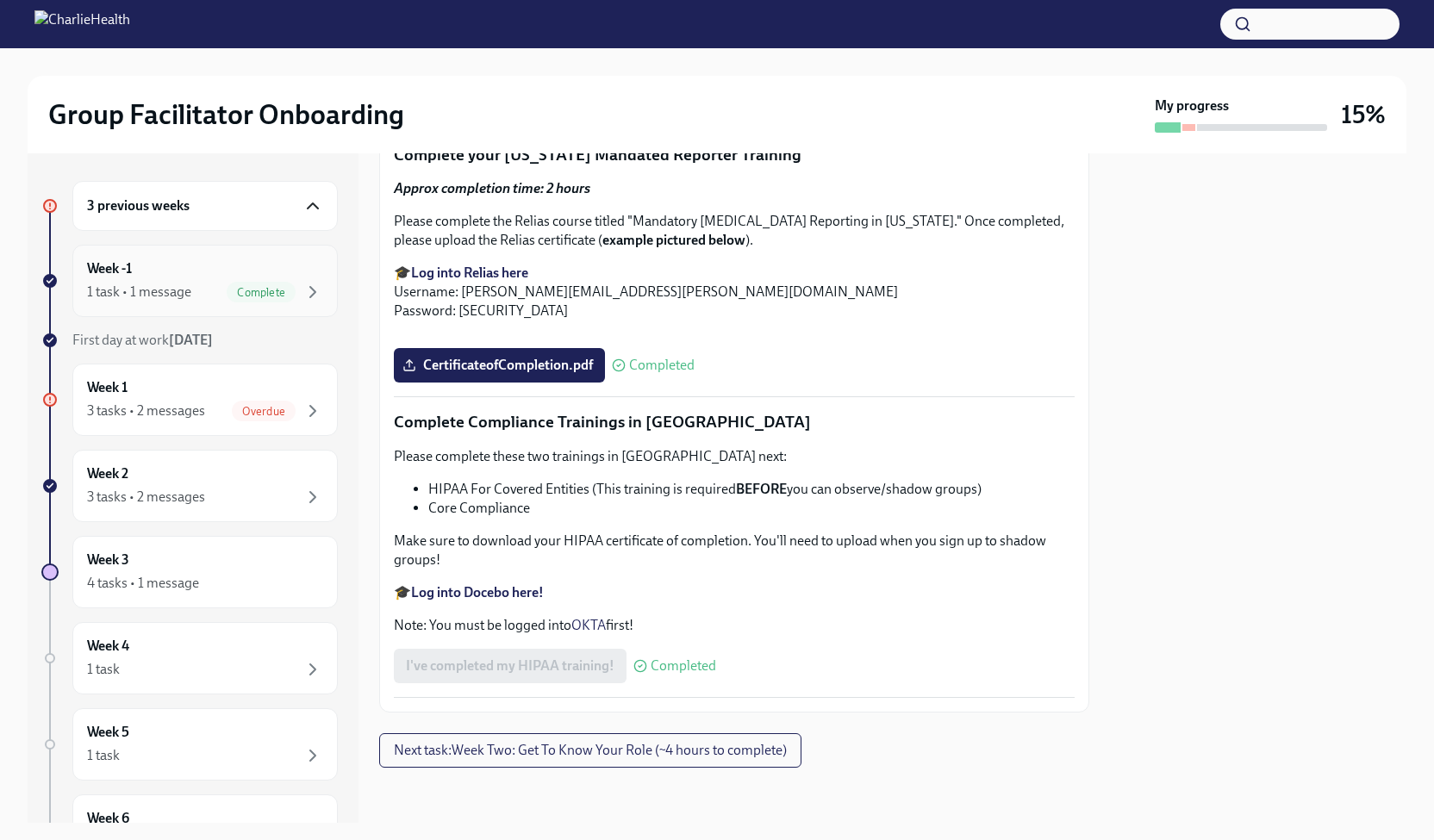
click at [203, 264] on div "Week -1 1 task • 1 message Complete" at bounding box center [205, 281] width 236 height 43
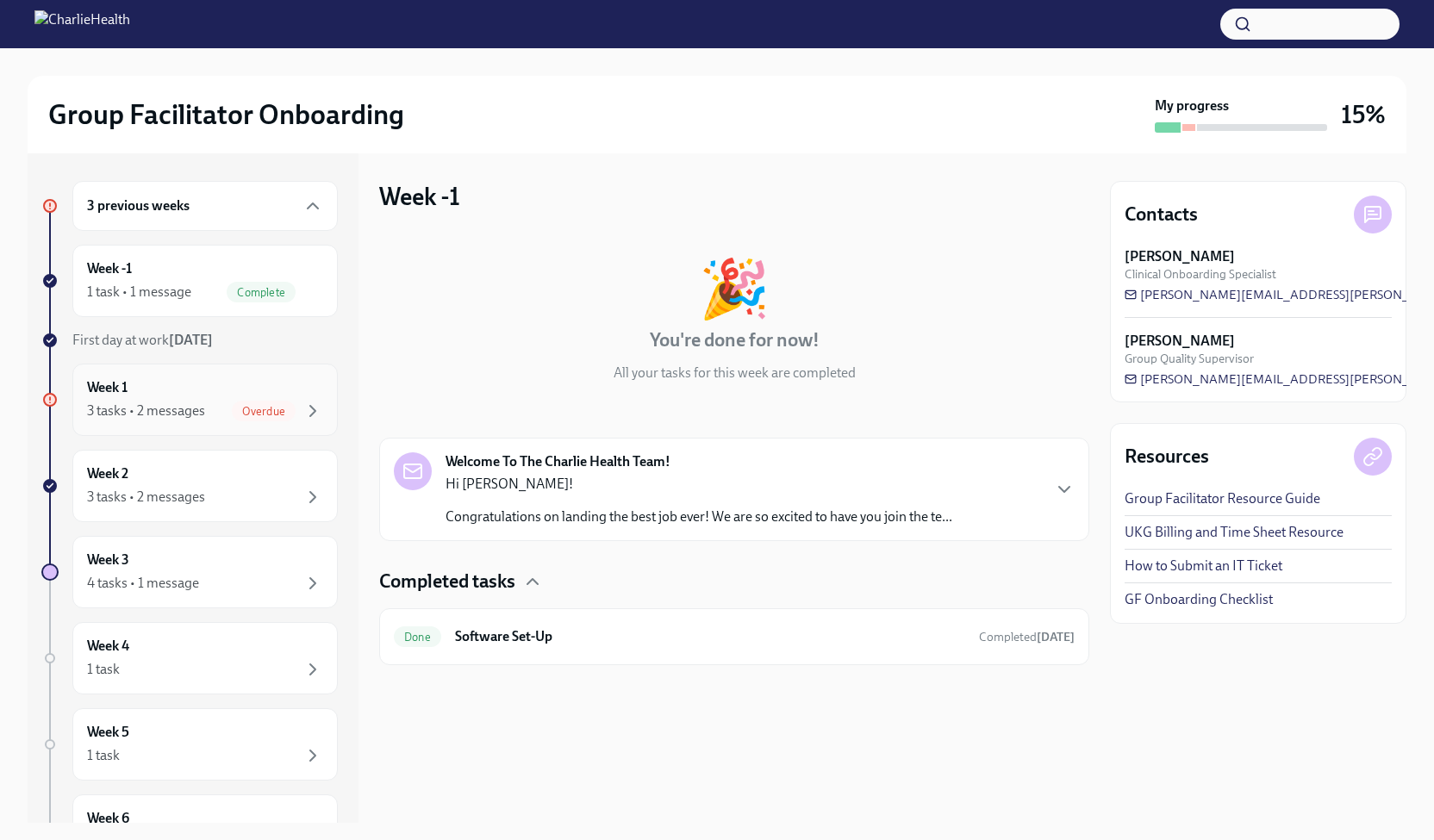
click at [186, 405] on div "3 tasks • 2 messages" at bounding box center [147, 411] width 118 height 19
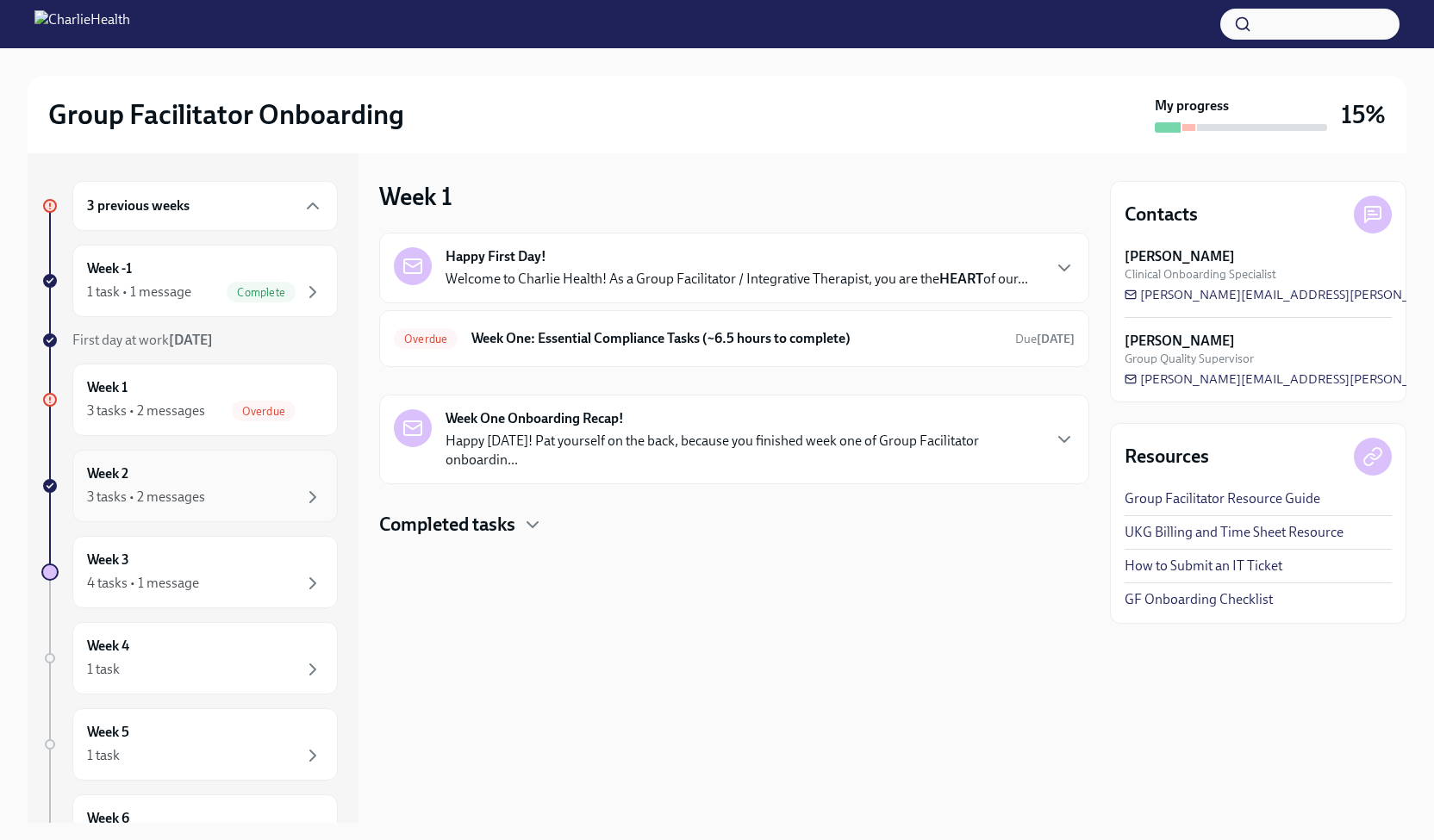
click at [186, 488] on div "3 tasks • 2 messages" at bounding box center [147, 496] width 118 height 19
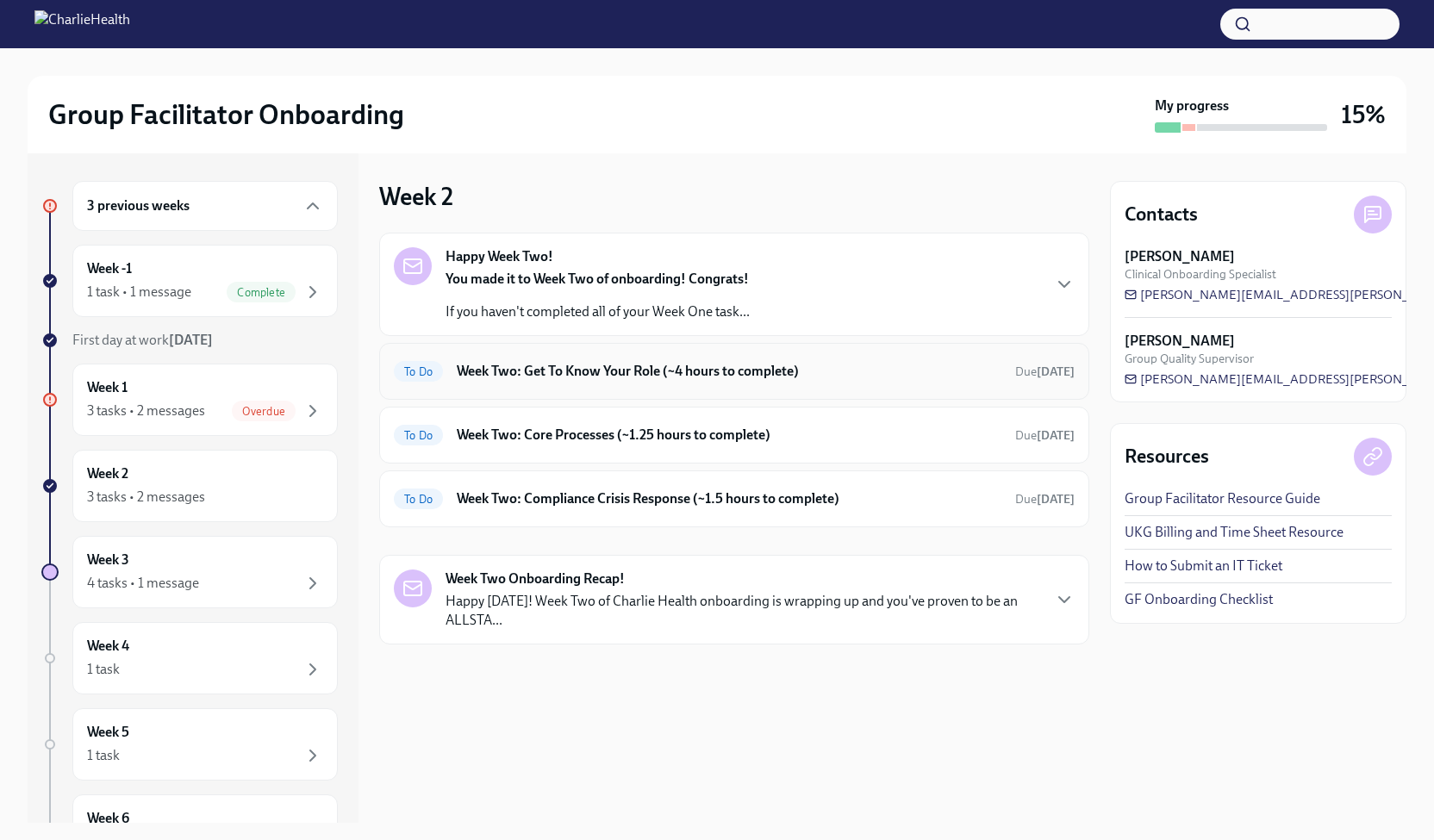
click at [721, 367] on h6 "Week Two: Get To Know Your Role (~4 hours to complete)" at bounding box center [729, 371] width 545 height 19
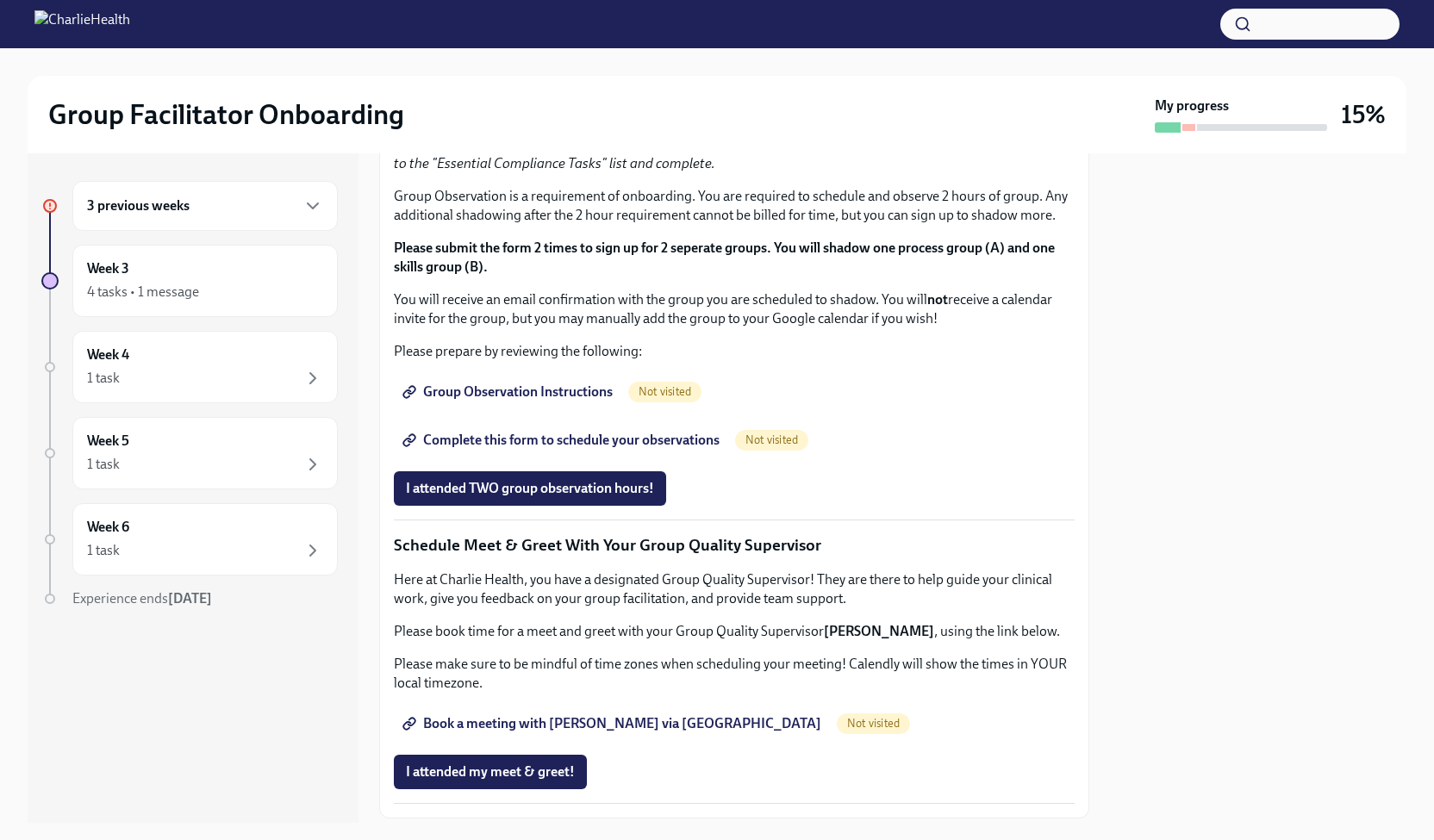
scroll to position [888, 0]
